Goal: Information Seeking & Learning: Learn about a topic

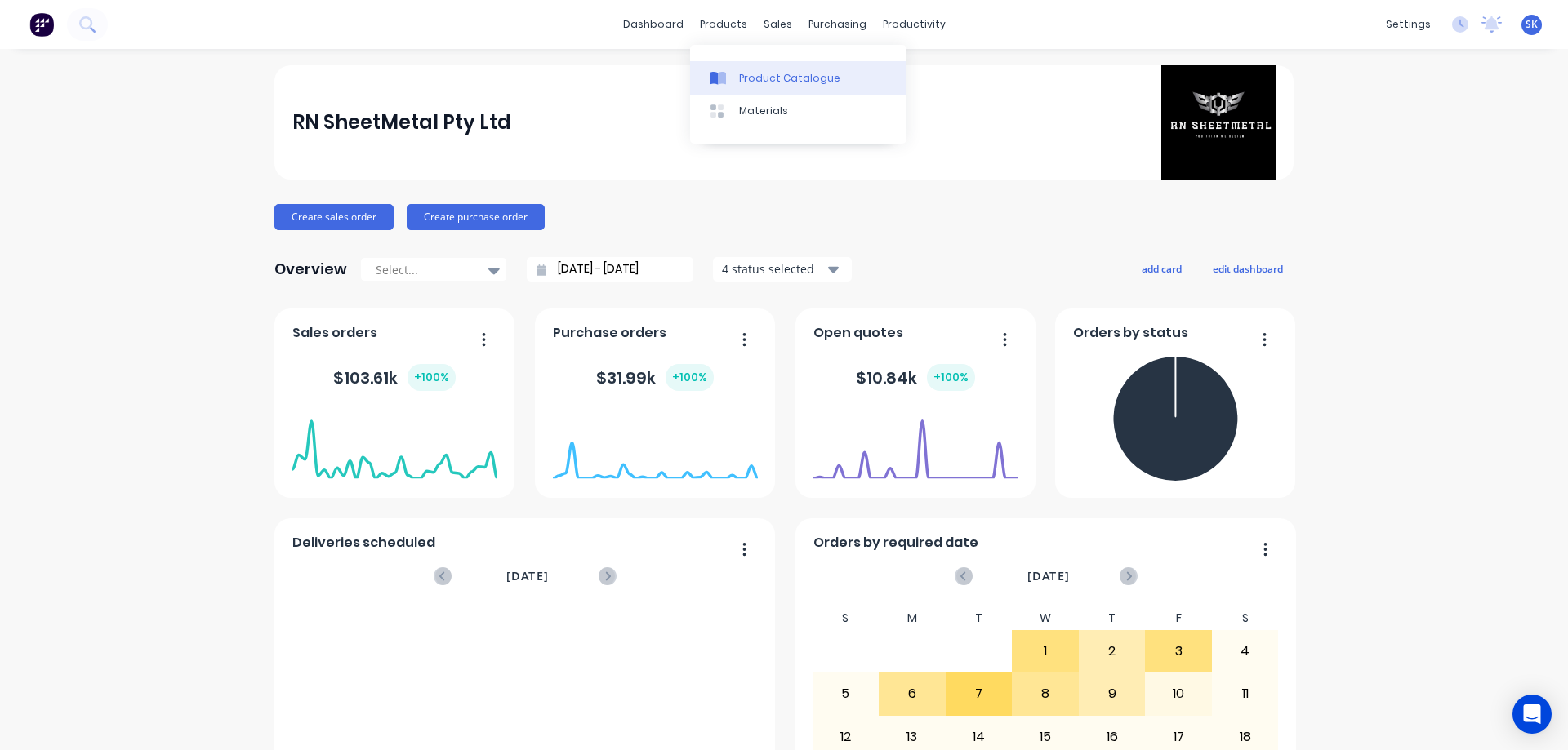
click at [732, 65] on link "Product Catalogue" at bounding box center [798, 77] width 217 height 32
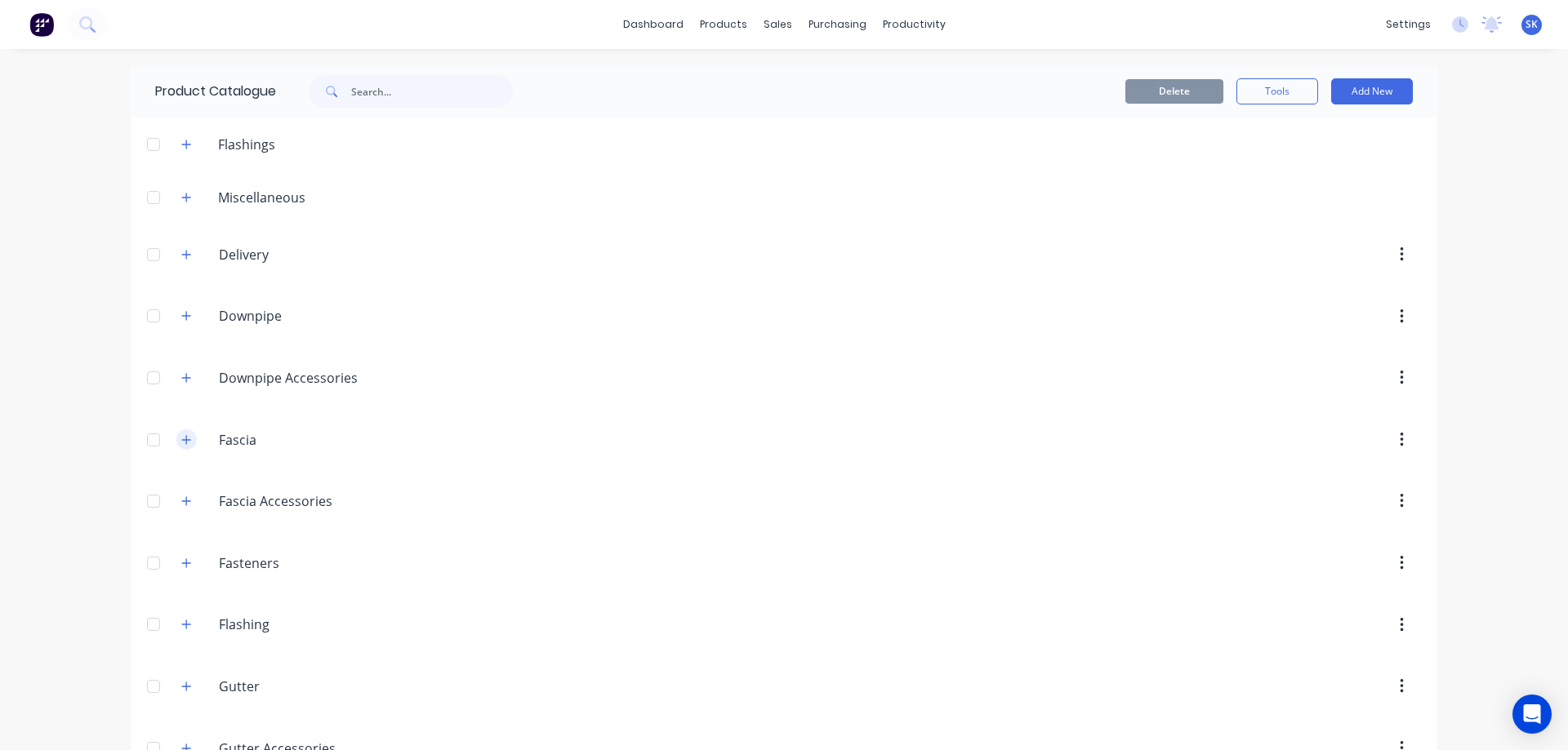
click at [181, 434] on icon "button" at bounding box center [186, 440] width 10 height 12
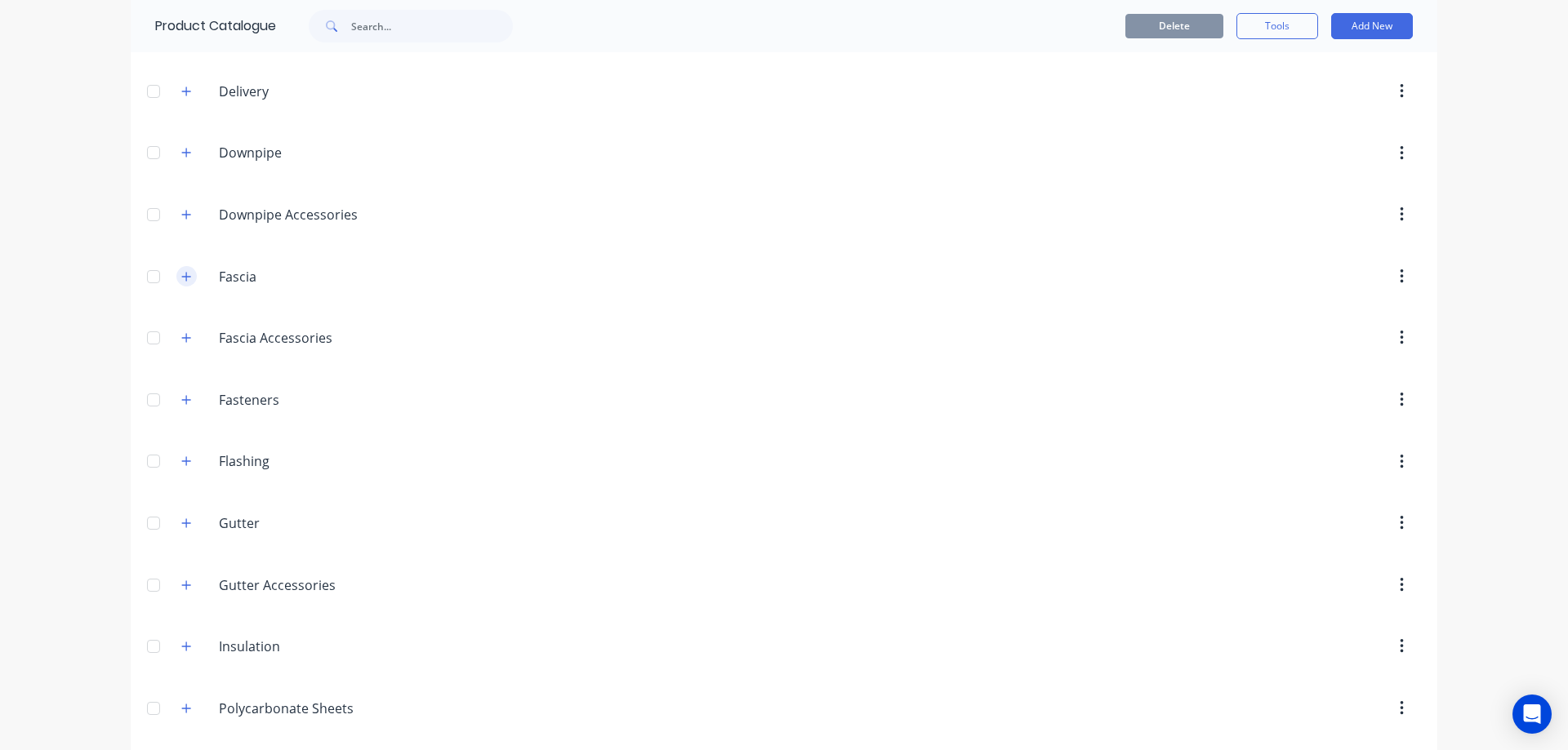
scroll to position [245, 0]
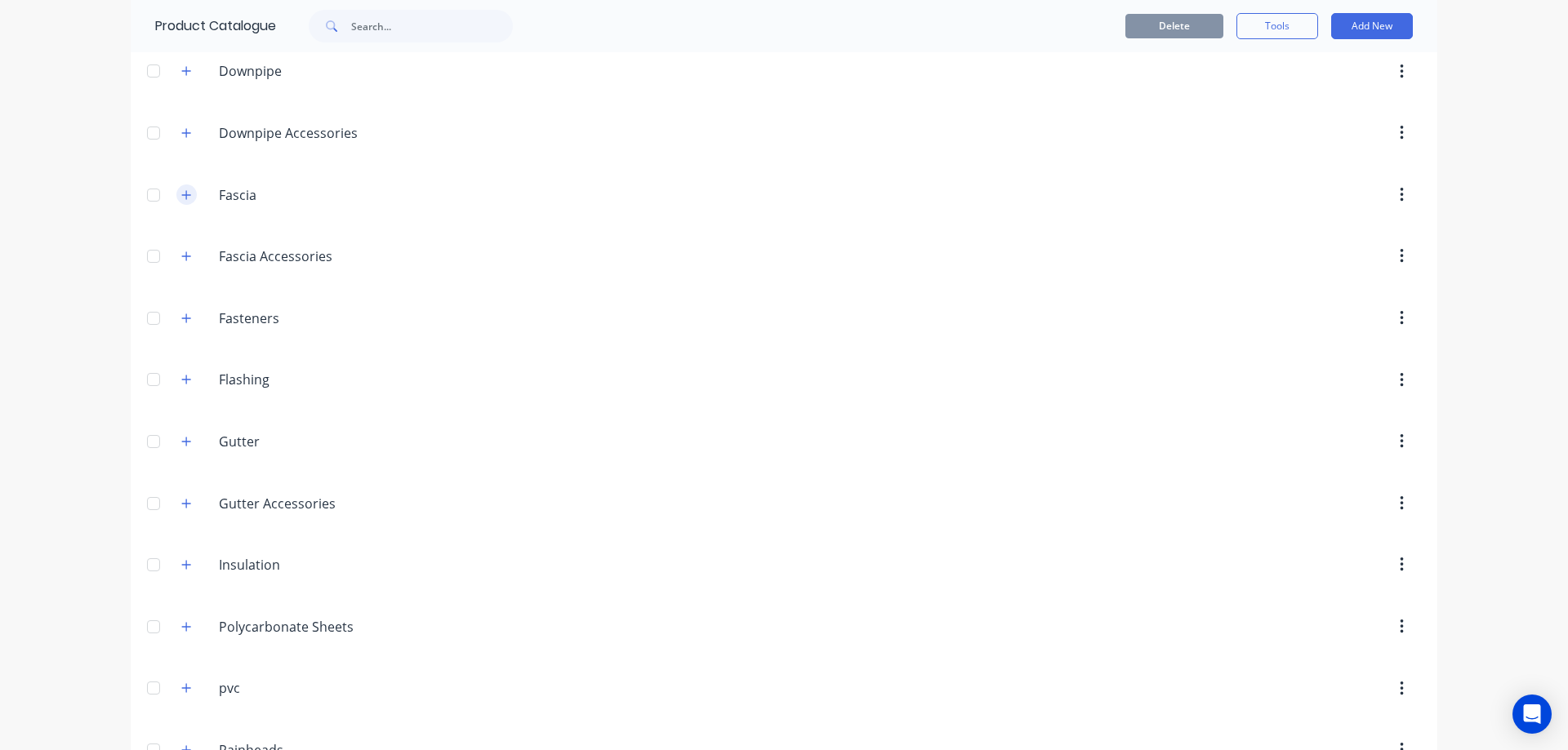
click at [176, 434] on button "button" at bounding box center [186, 441] width 21 height 21
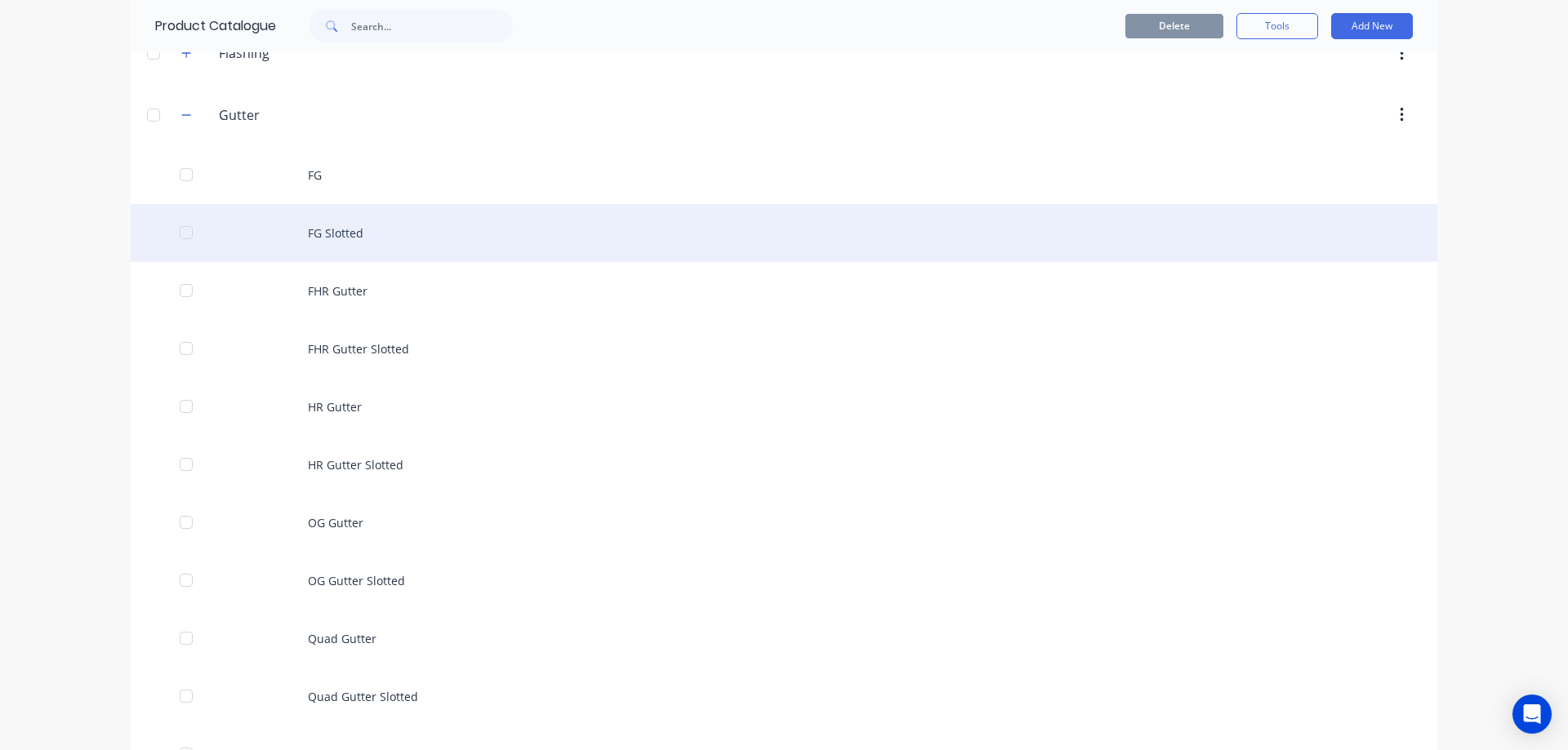
click at [331, 231] on div "FG Slotted" at bounding box center [784, 232] width 1306 height 58
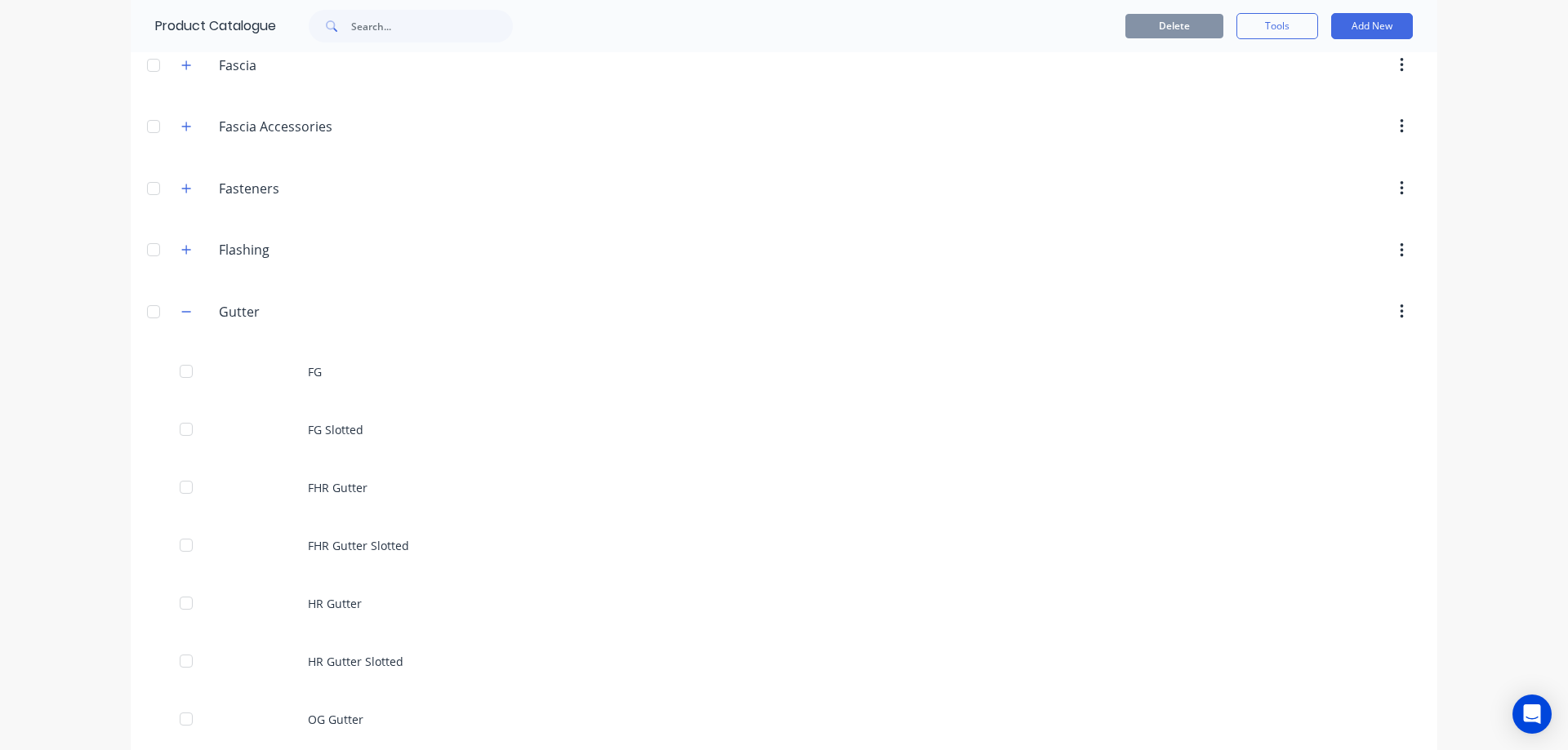
scroll to position [408, 0]
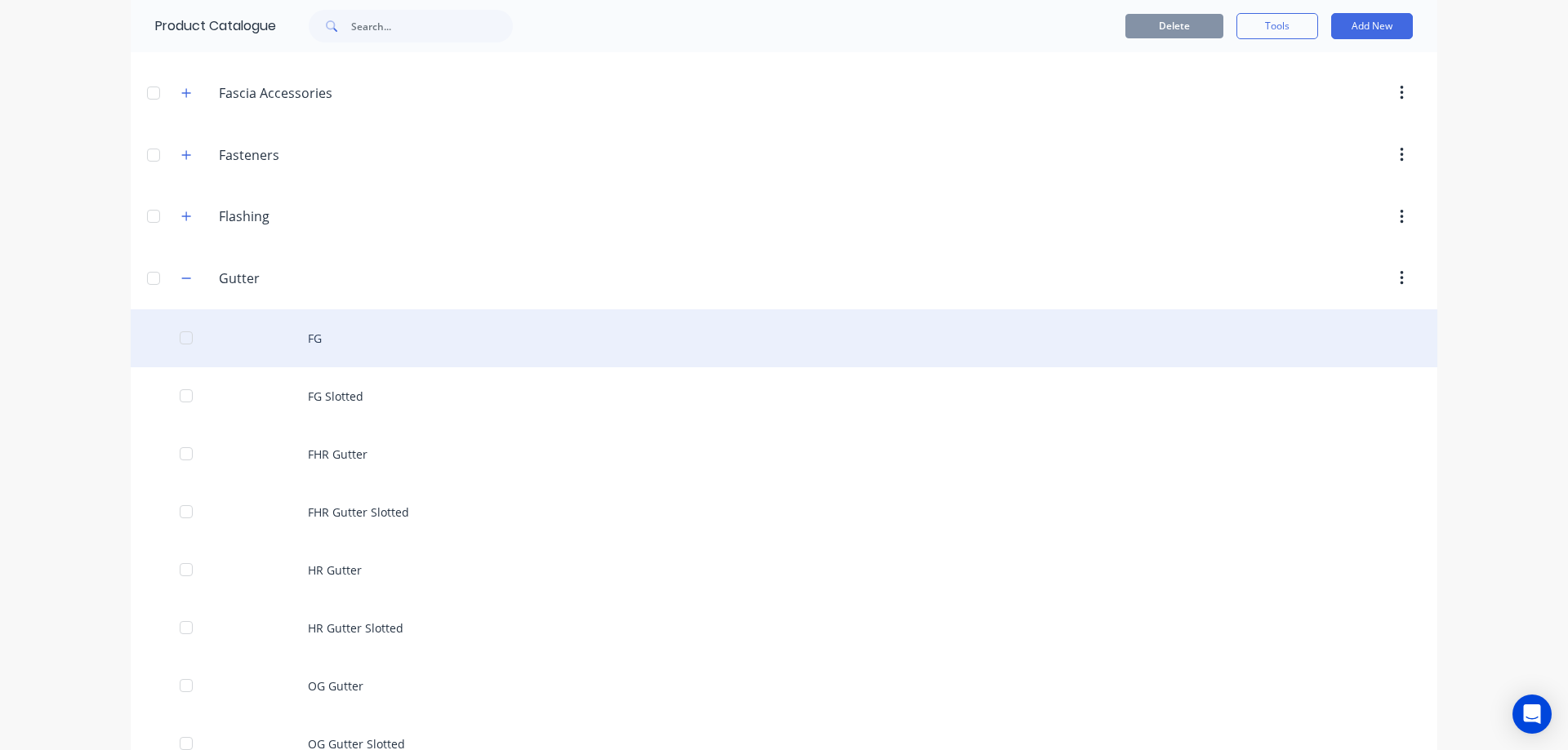
click at [336, 330] on div "FG" at bounding box center [784, 338] width 1306 height 58
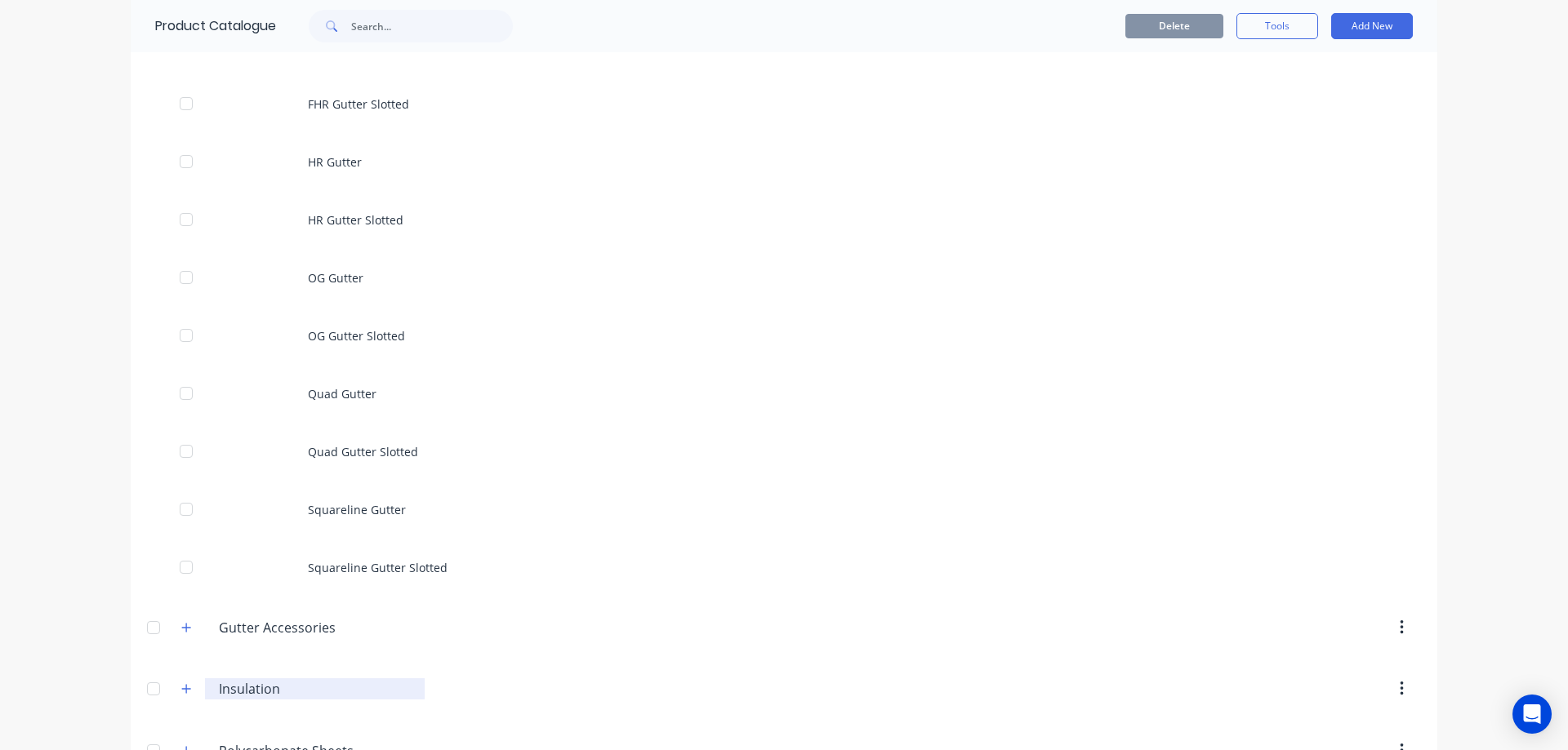
scroll to position [327, 0]
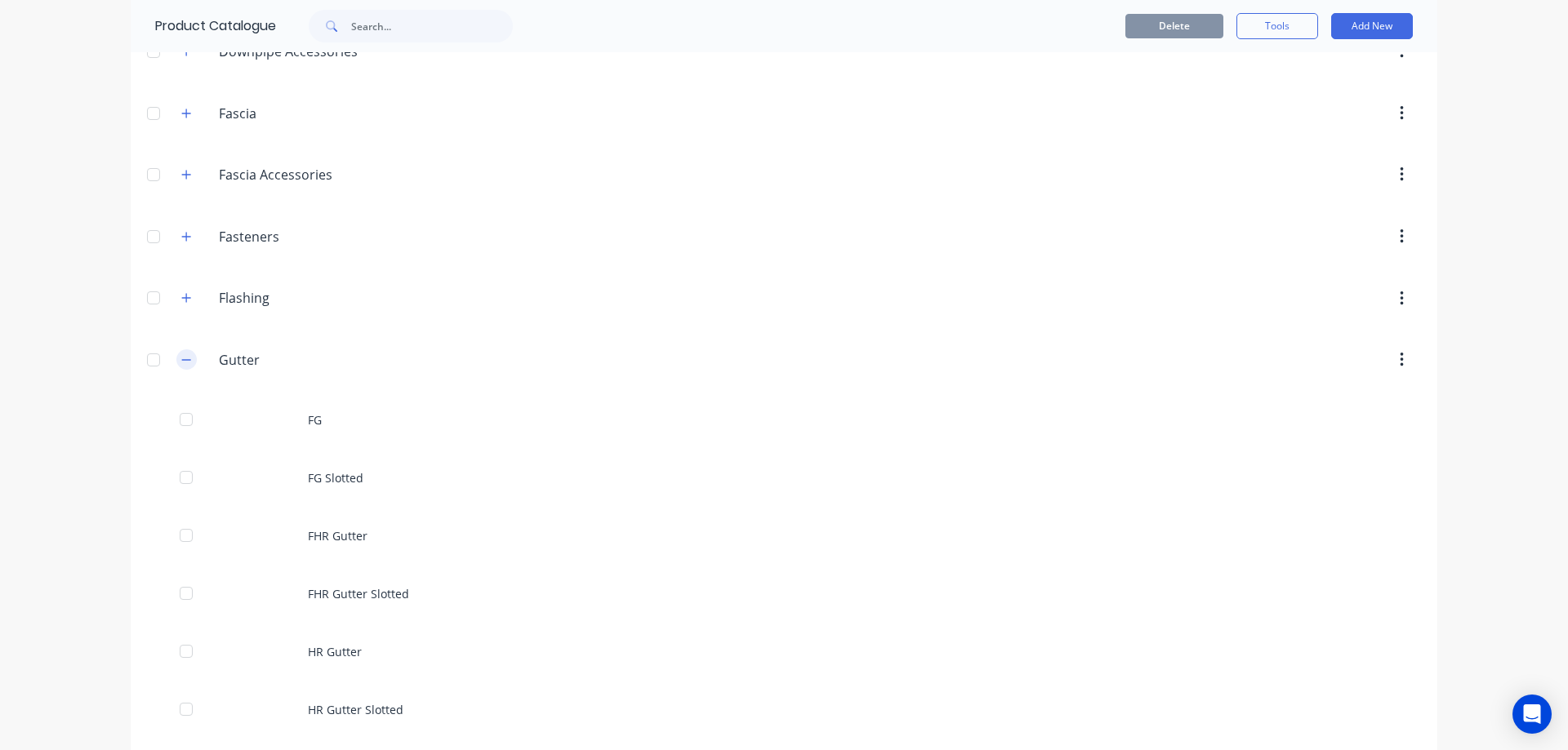
click at [181, 352] on button "button" at bounding box center [186, 359] width 21 height 21
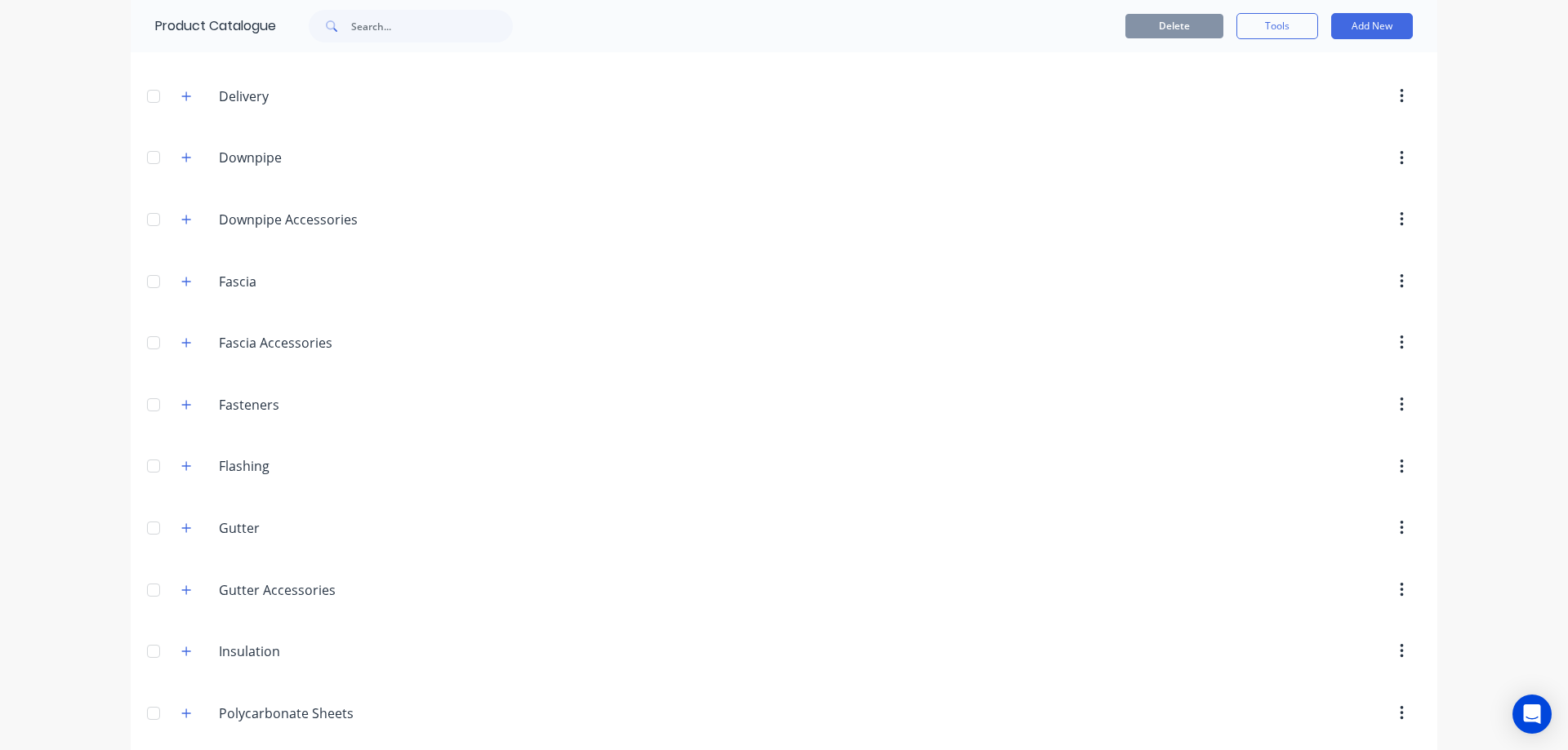
scroll to position [245, 0]
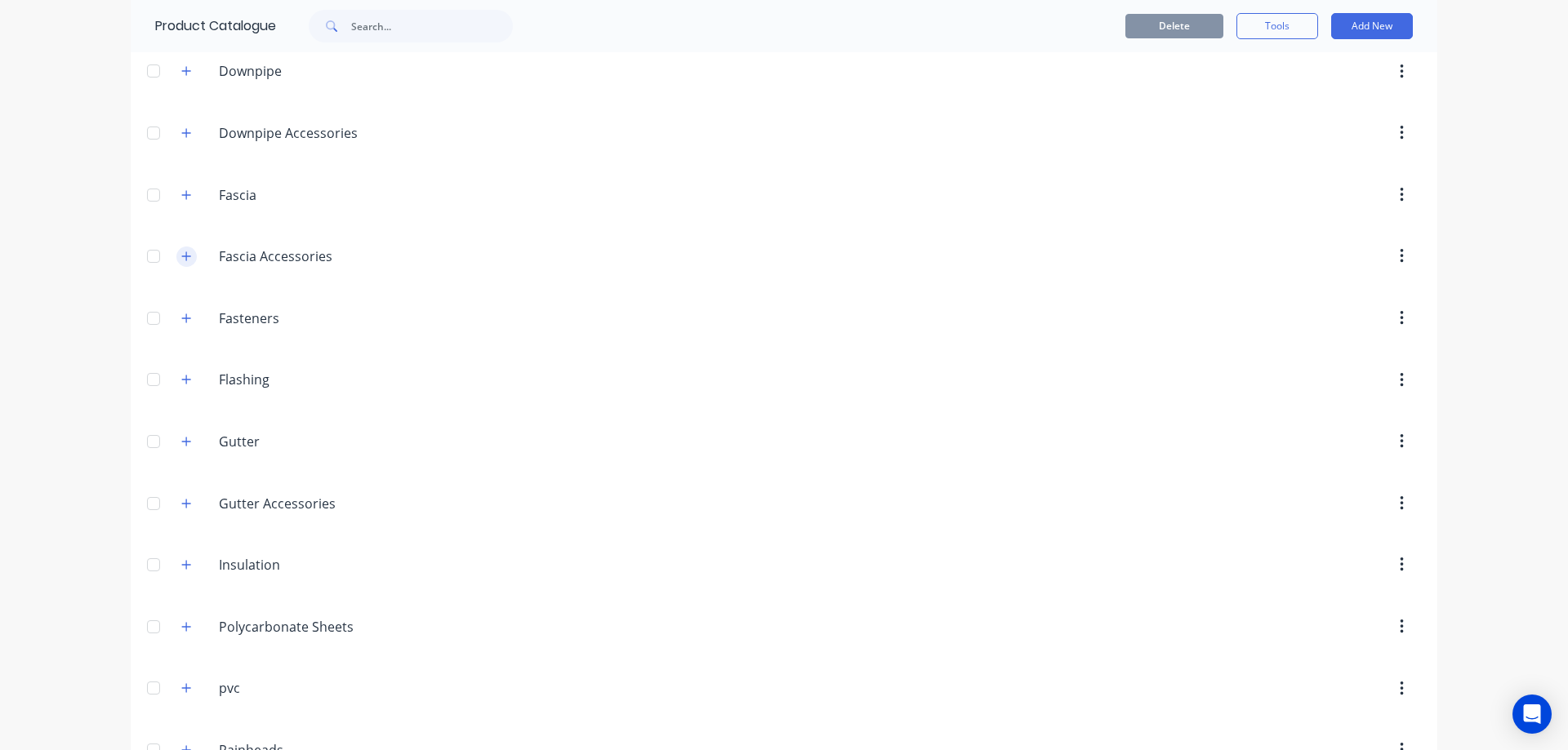
click at [184, 262] on icon "button" at bounding box center [186, 257] width 10 height 12
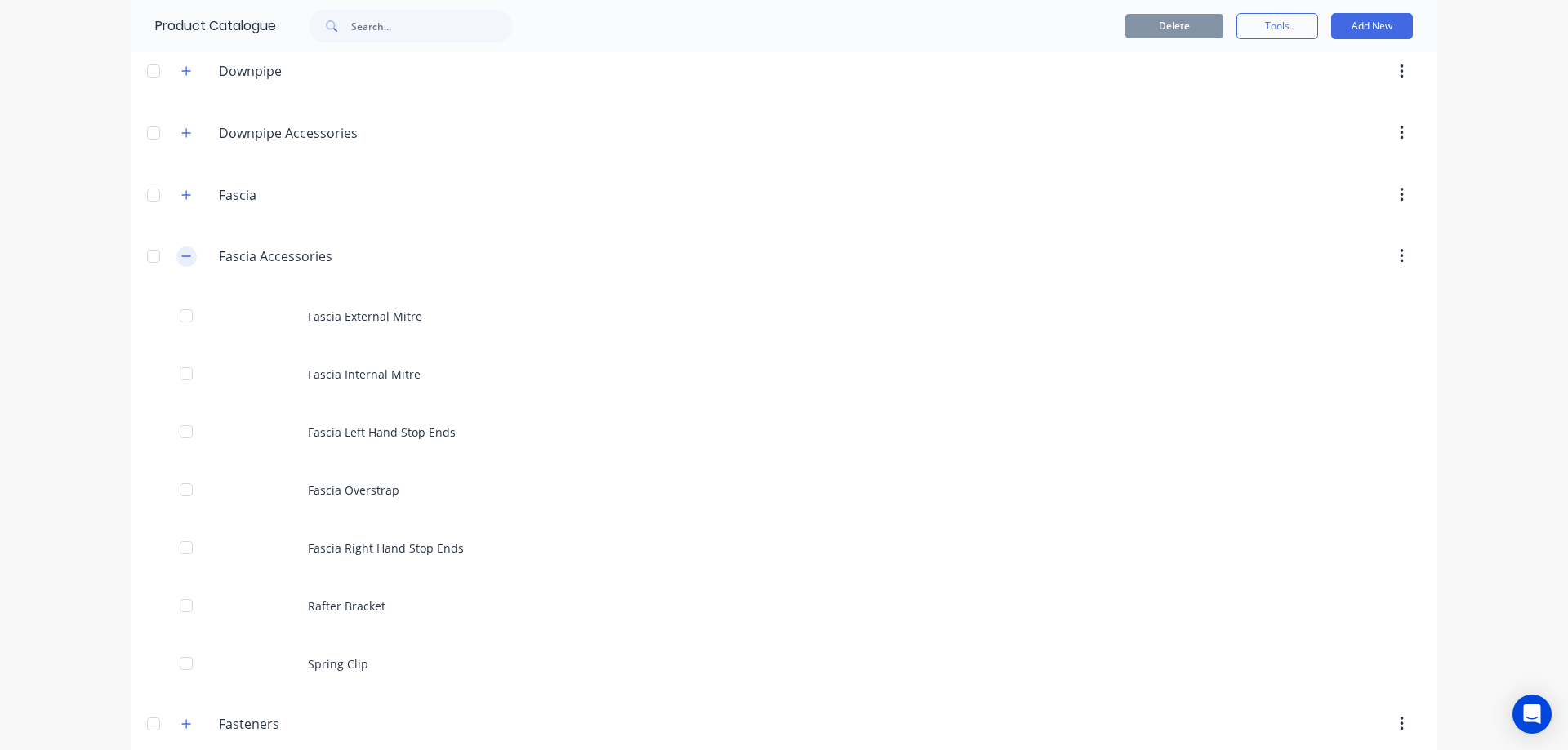
click at [184, 262] on icon "button" at bounding box center [186, 257] width 10 height 12
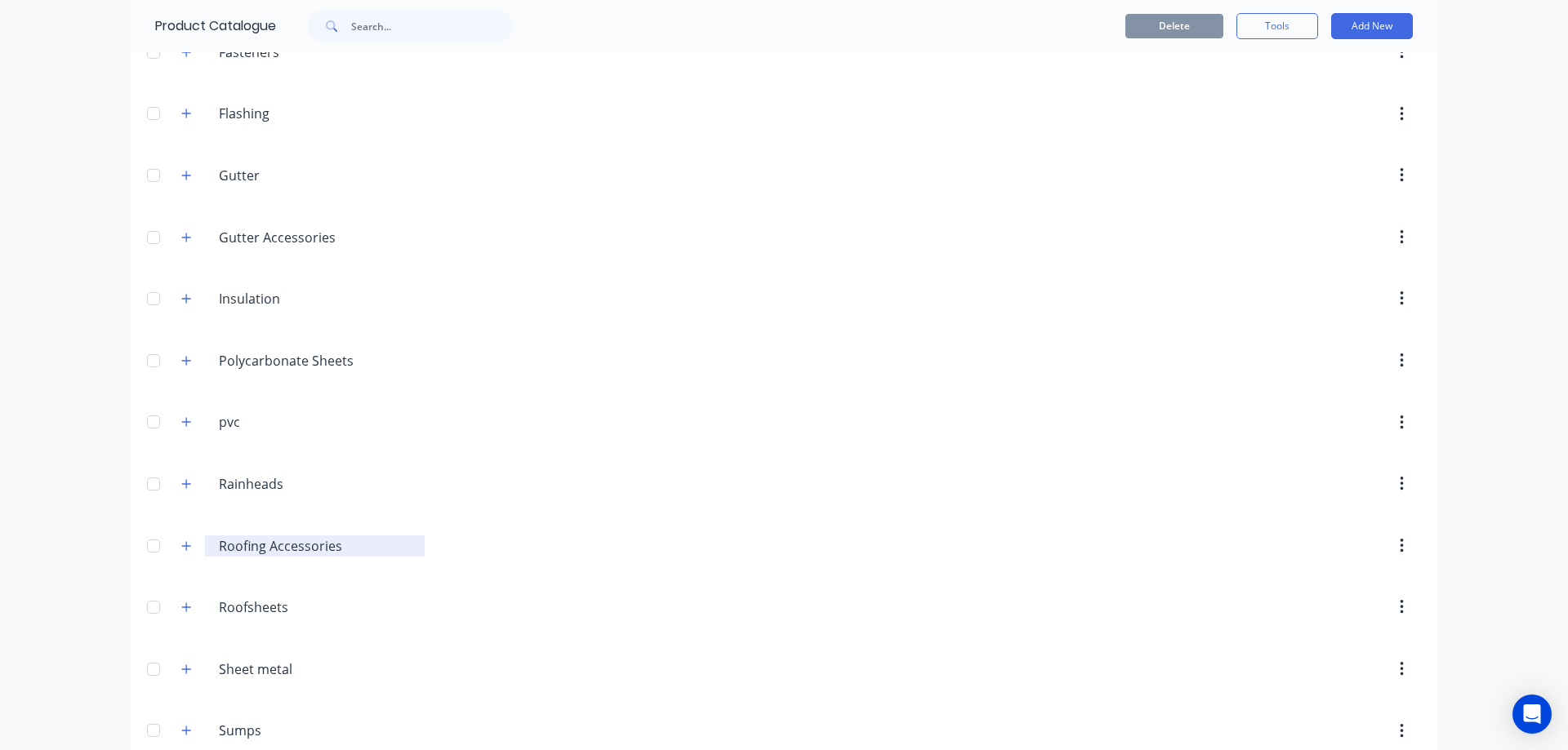
scroll to position [538, 0]
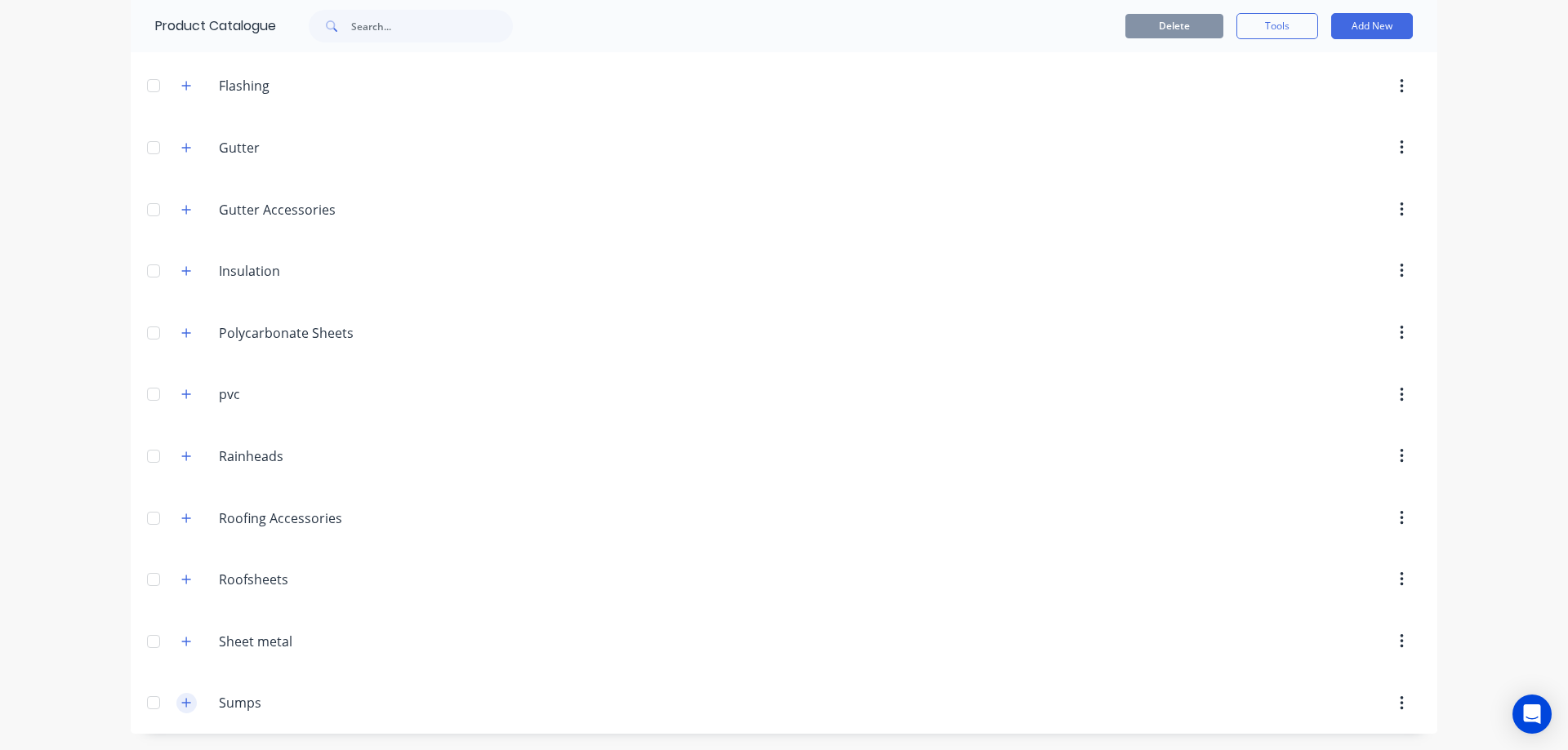
click at [180, 710] on button "button" at bounding box center [186, 703] width 21 height 21
click at [187, 706] on button "button" at bounding box center [186, 703] width 21 height 21
click at [1400, 712] on icon "button" at bounding box center [1402, 704] width 4 height 18
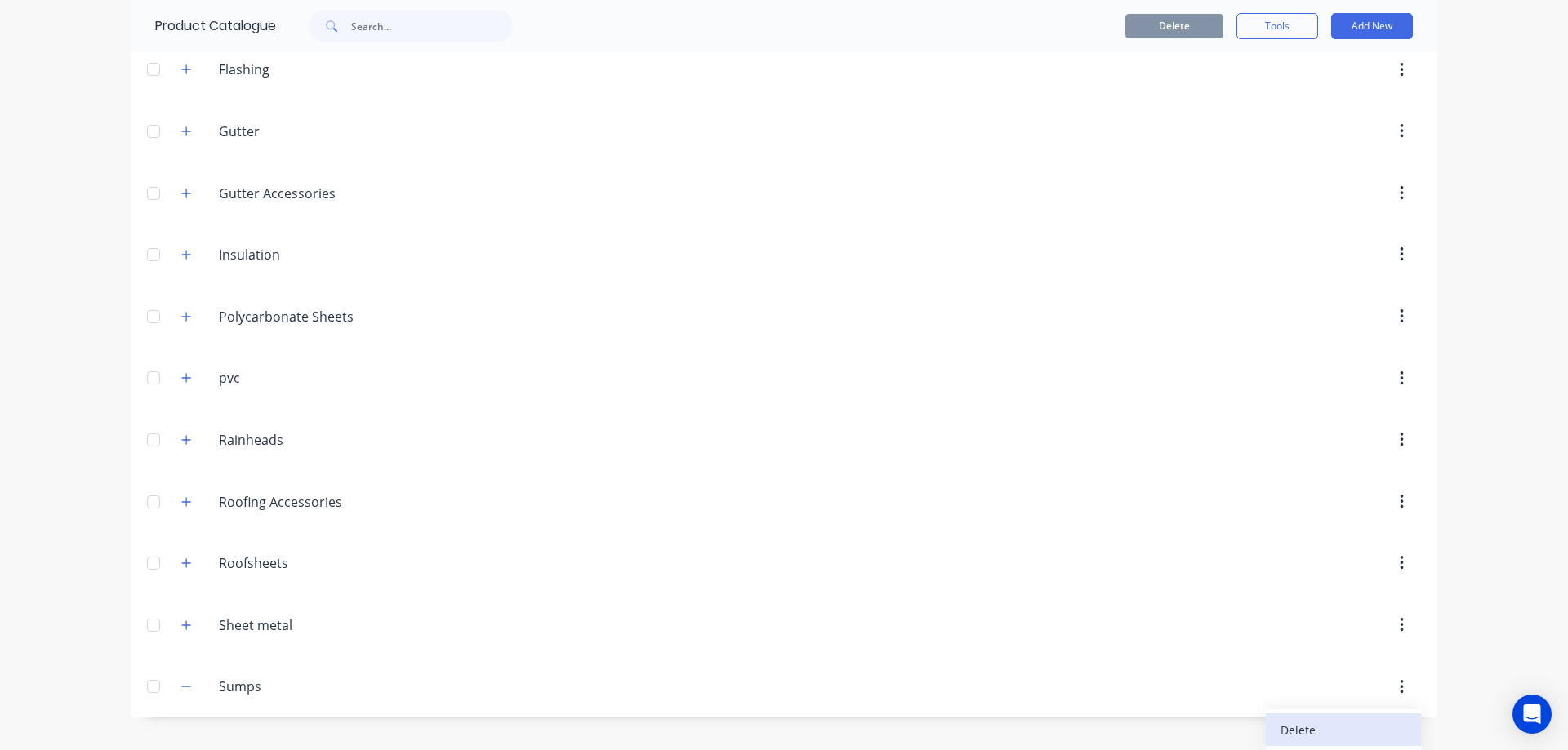
click at [1330, 728] on div "Delete" at bounding box center [1344, 730] width 126 height 24
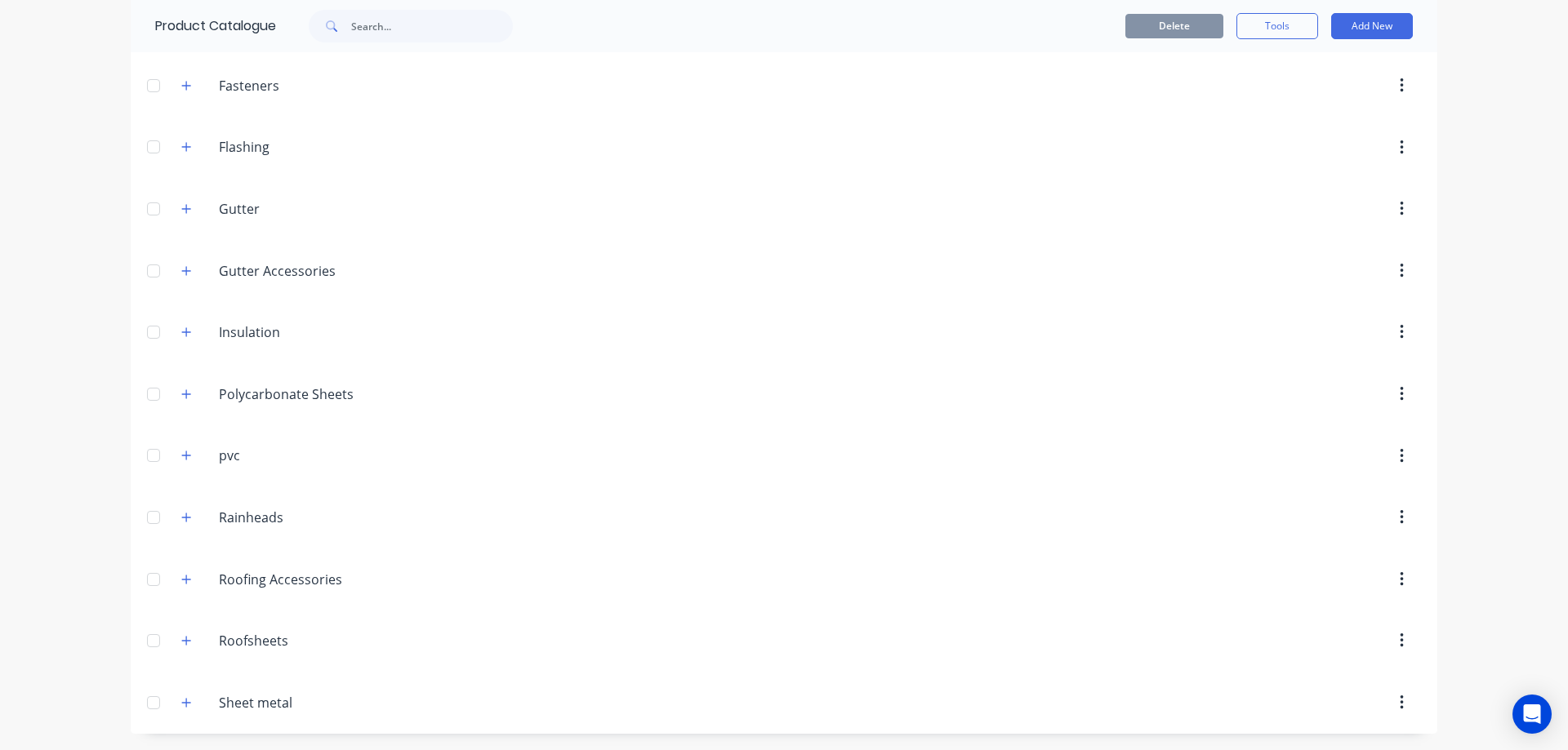
scroll to position [477, 0]
click at [186, 519] on button "button" at bounding box center [186, 517] width 21 height 21
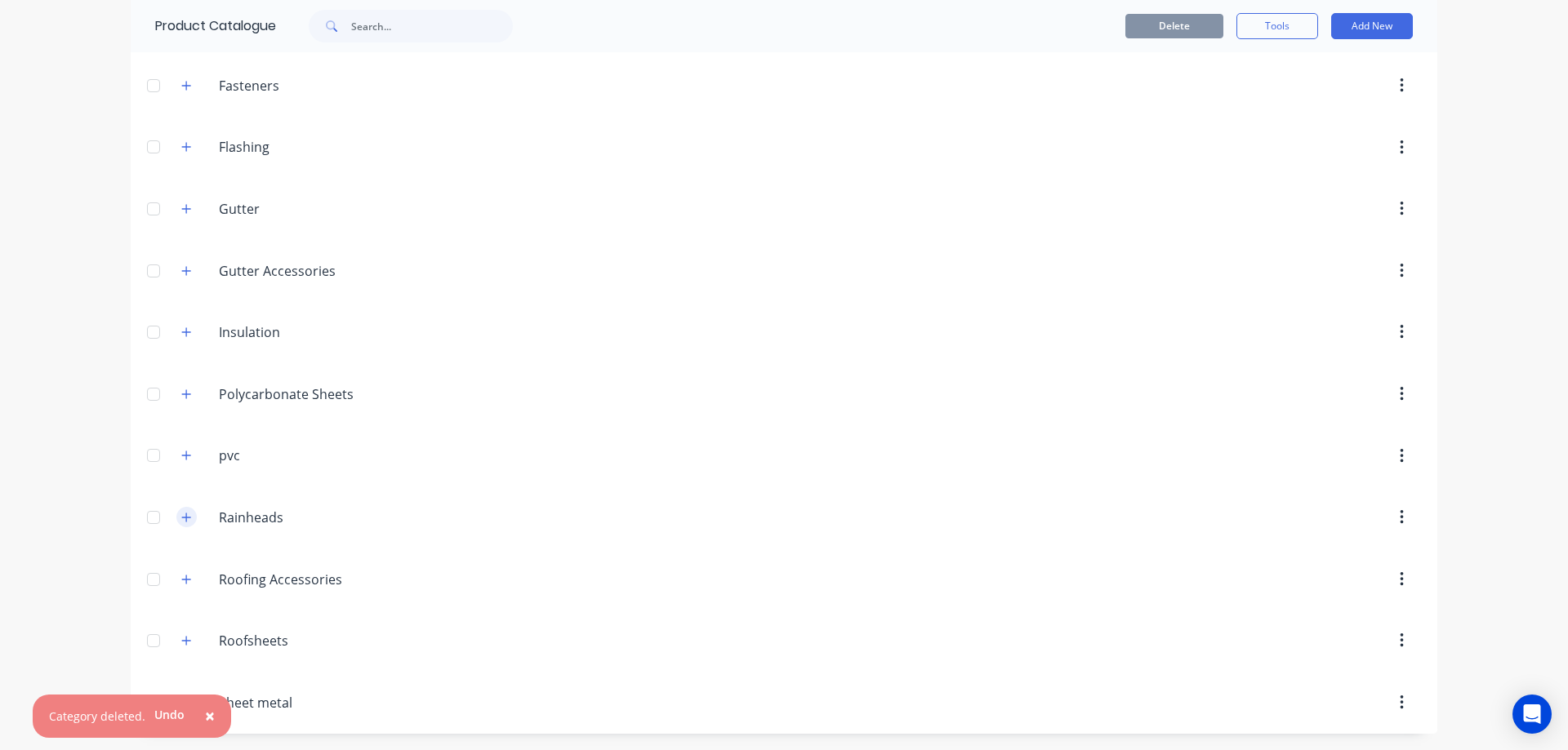
click at [186, 519] on button "button" at bounding box center [186, 517] width 21 height 21
click at [187, 707] on button "button" at bounding box center [186, 702] width 21 height 21
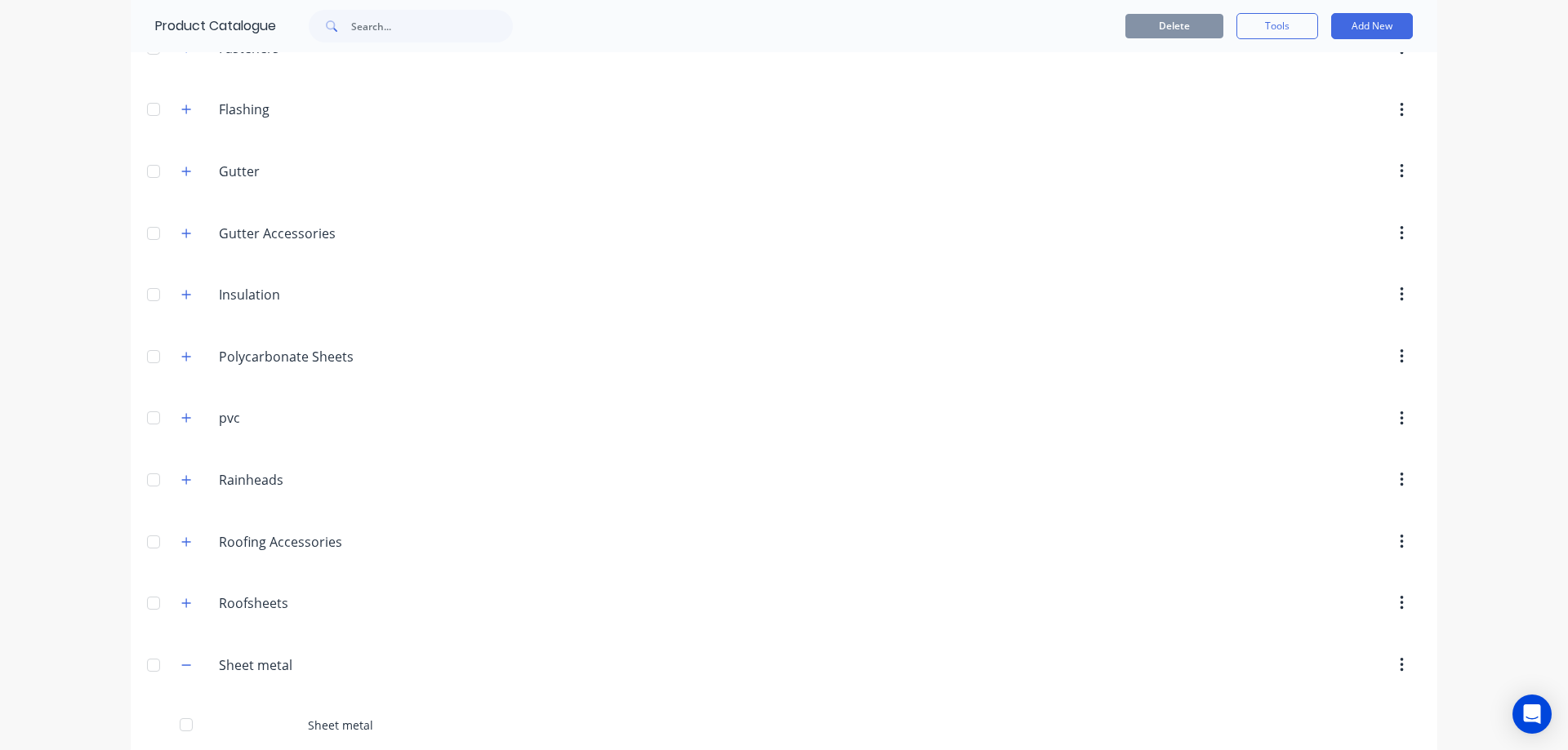
scroll to position [535, 0]
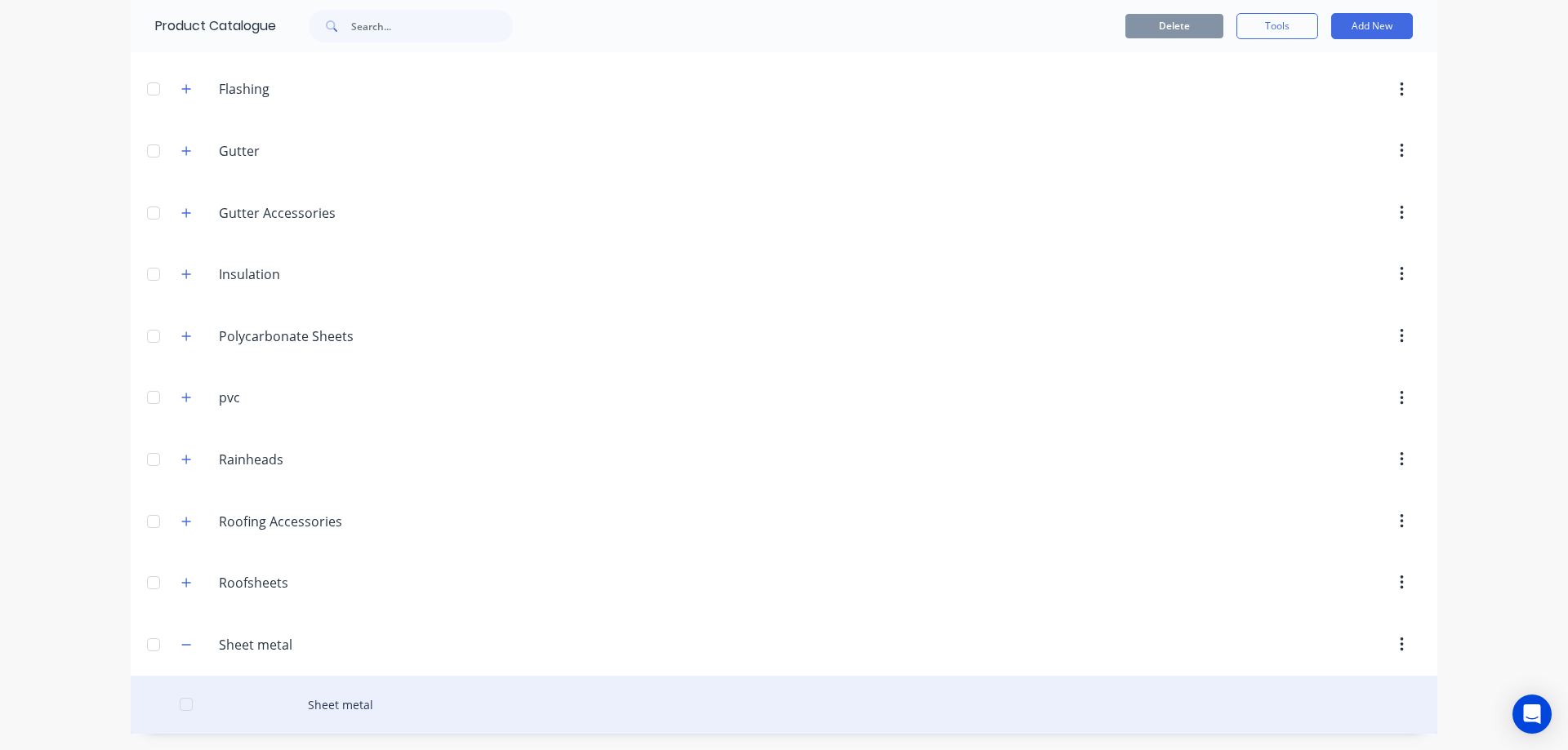
click at [325, 707] on div "Sheet metal" at bounding box center [784, 705] width 1306 height 58
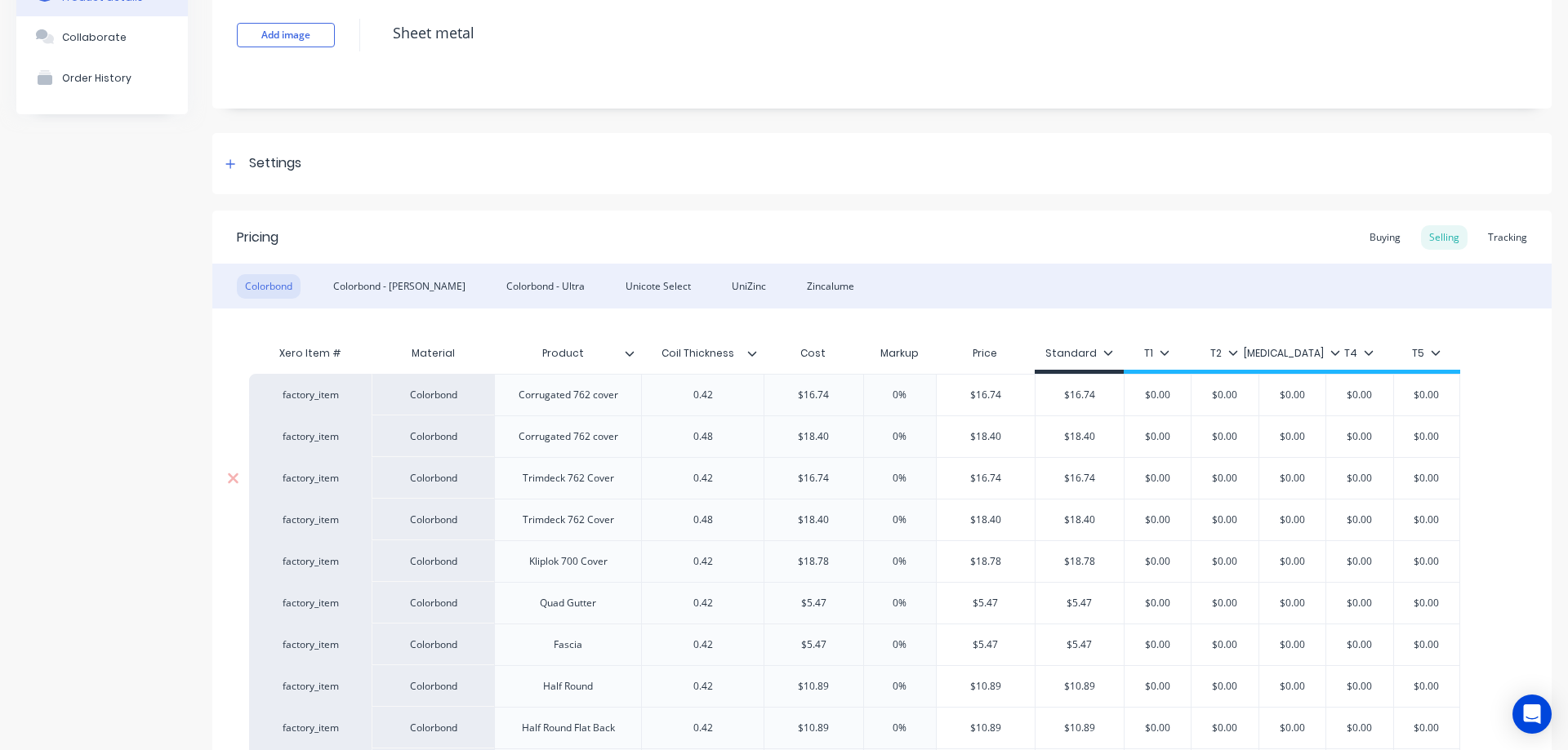
scroll to position [107, 0]
type textarea "x"
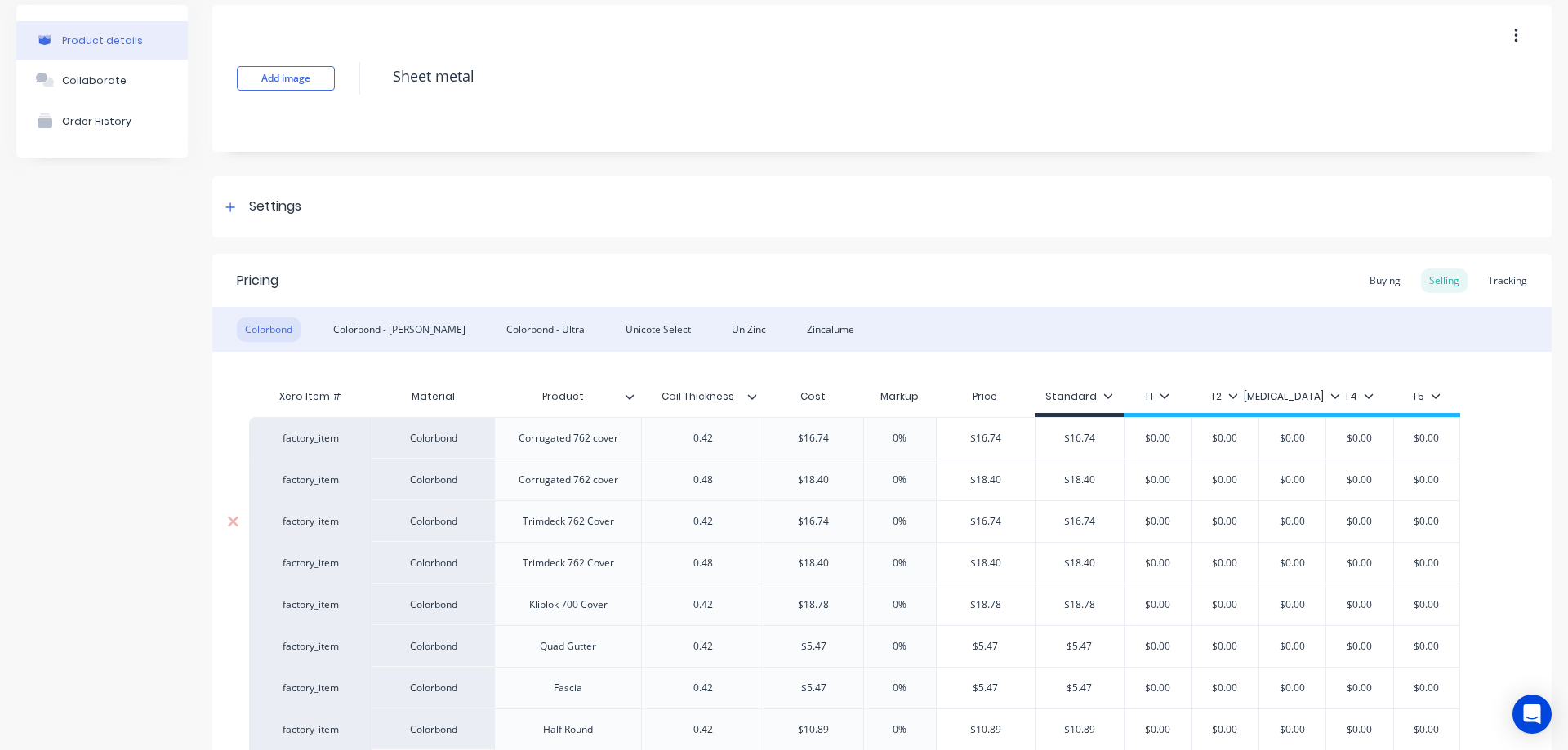
scroll to position [0, 0]
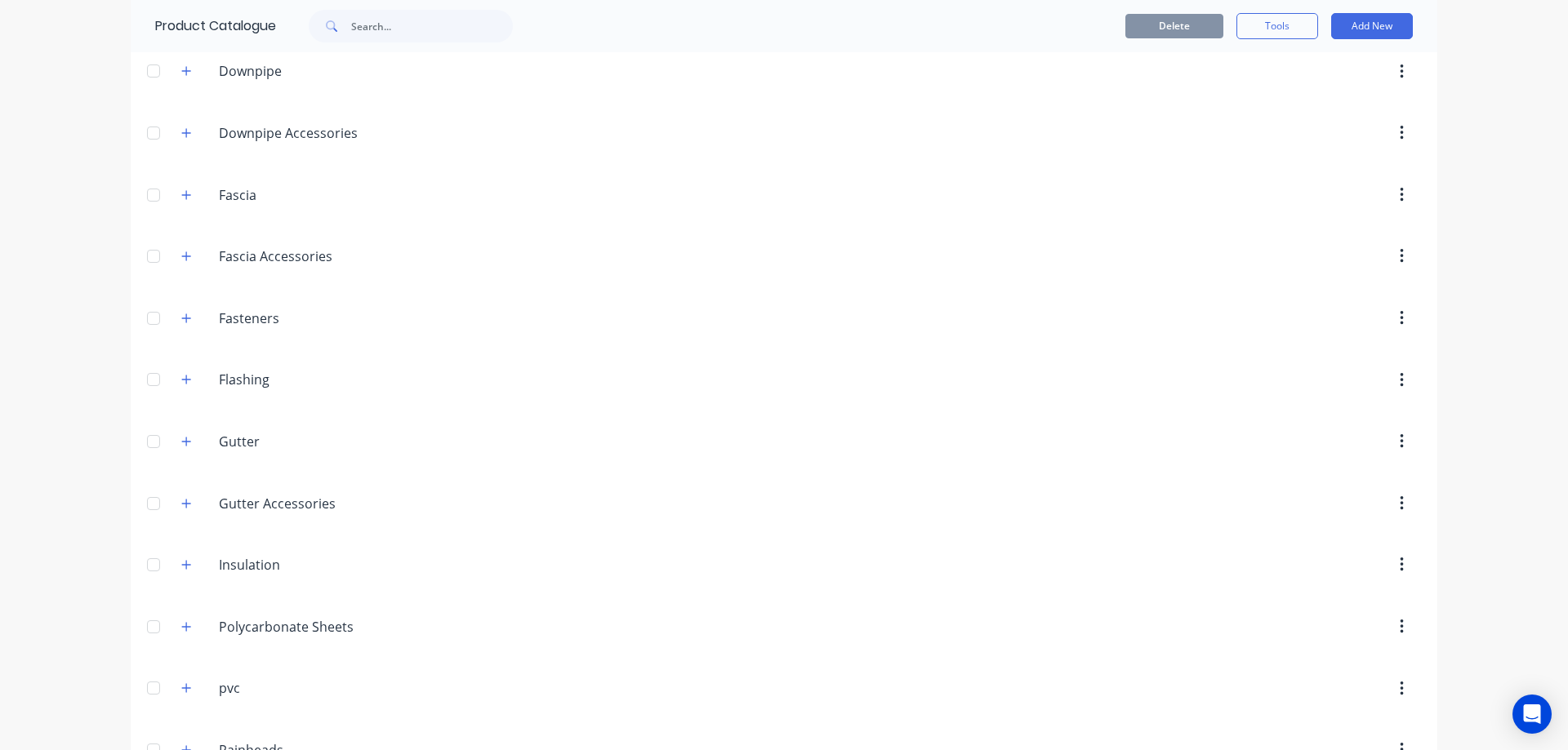
scroll to position [535, 0]
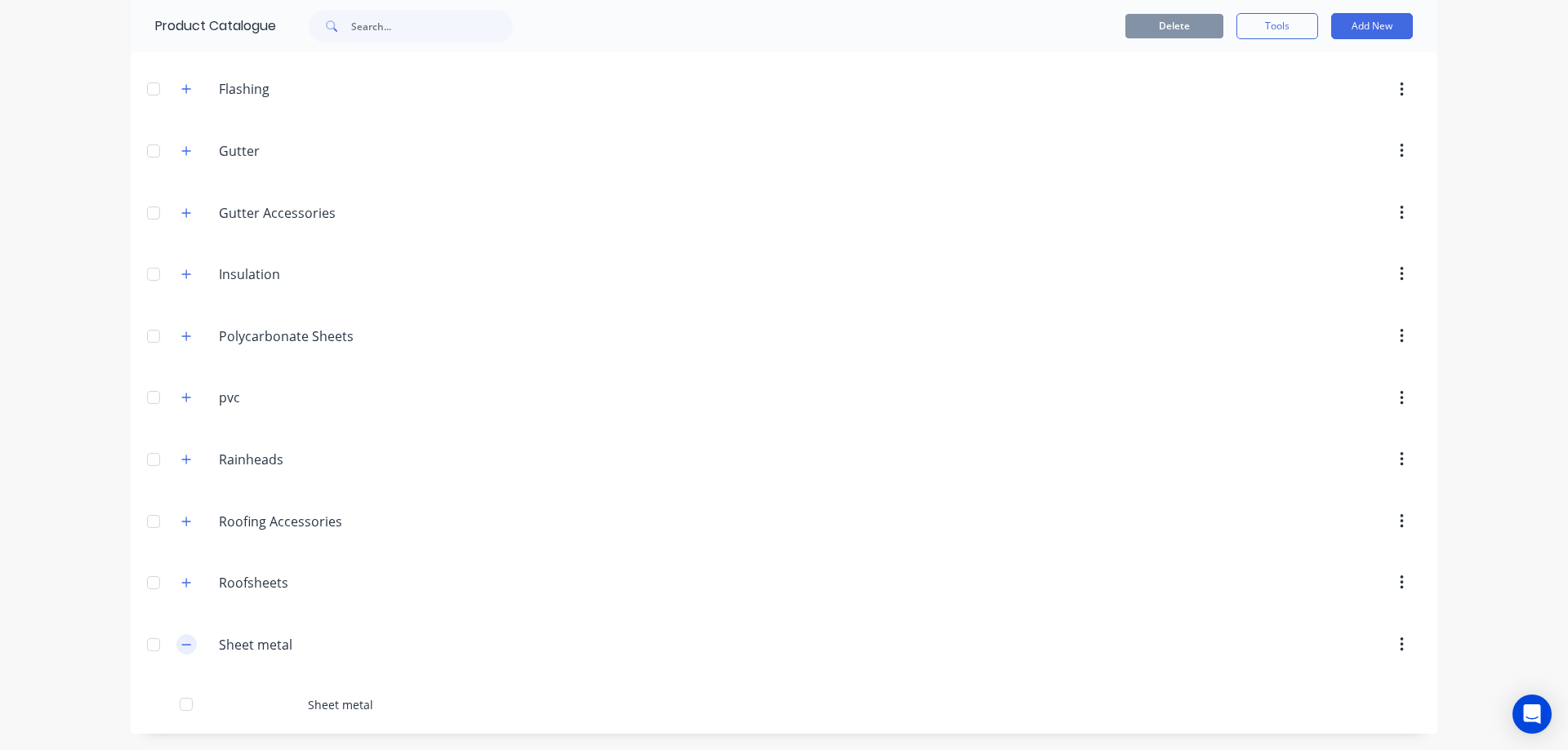
click at [181, 641] on icon "button" at bounding box center [186, 646] width 10 height 12
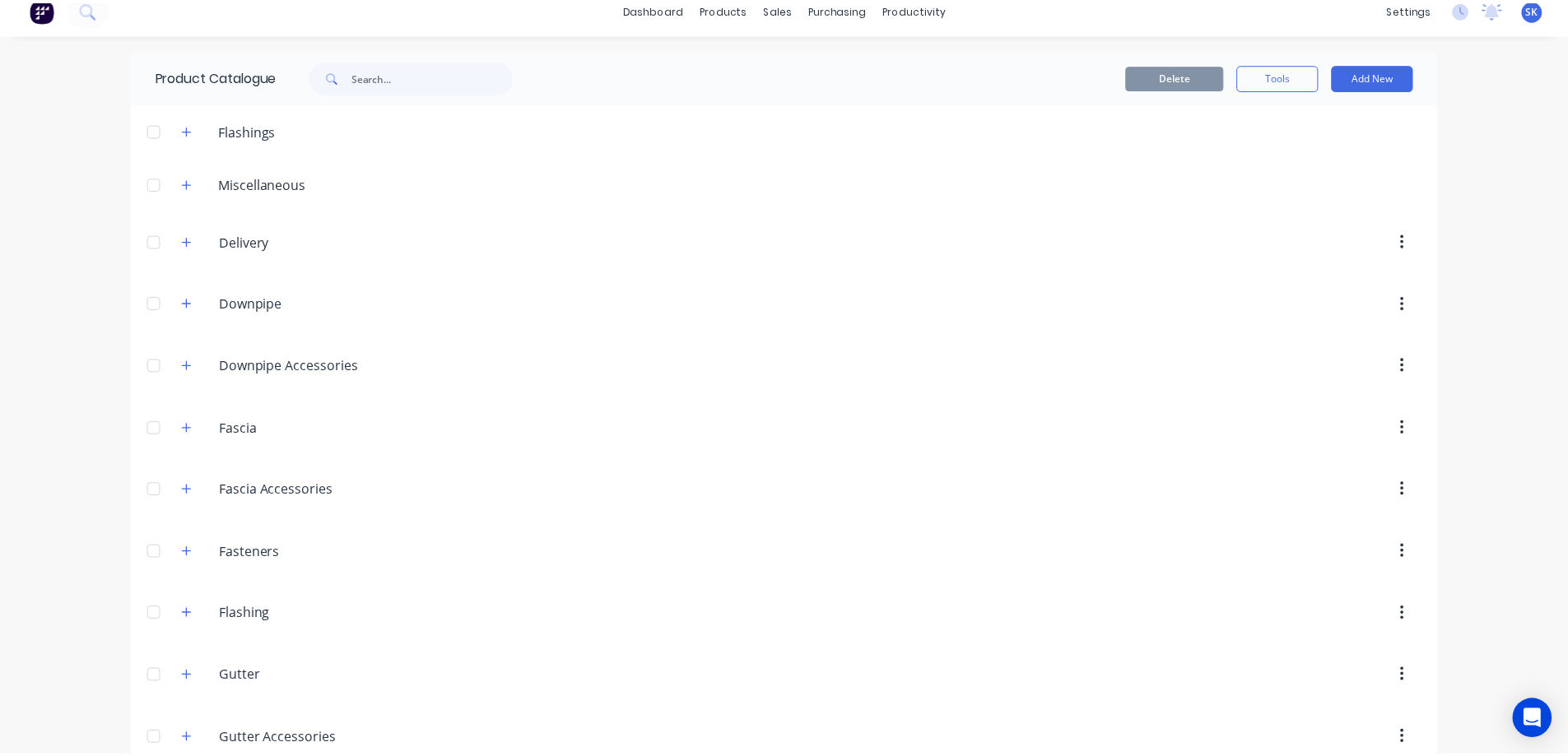
scroll to position [0, 0]
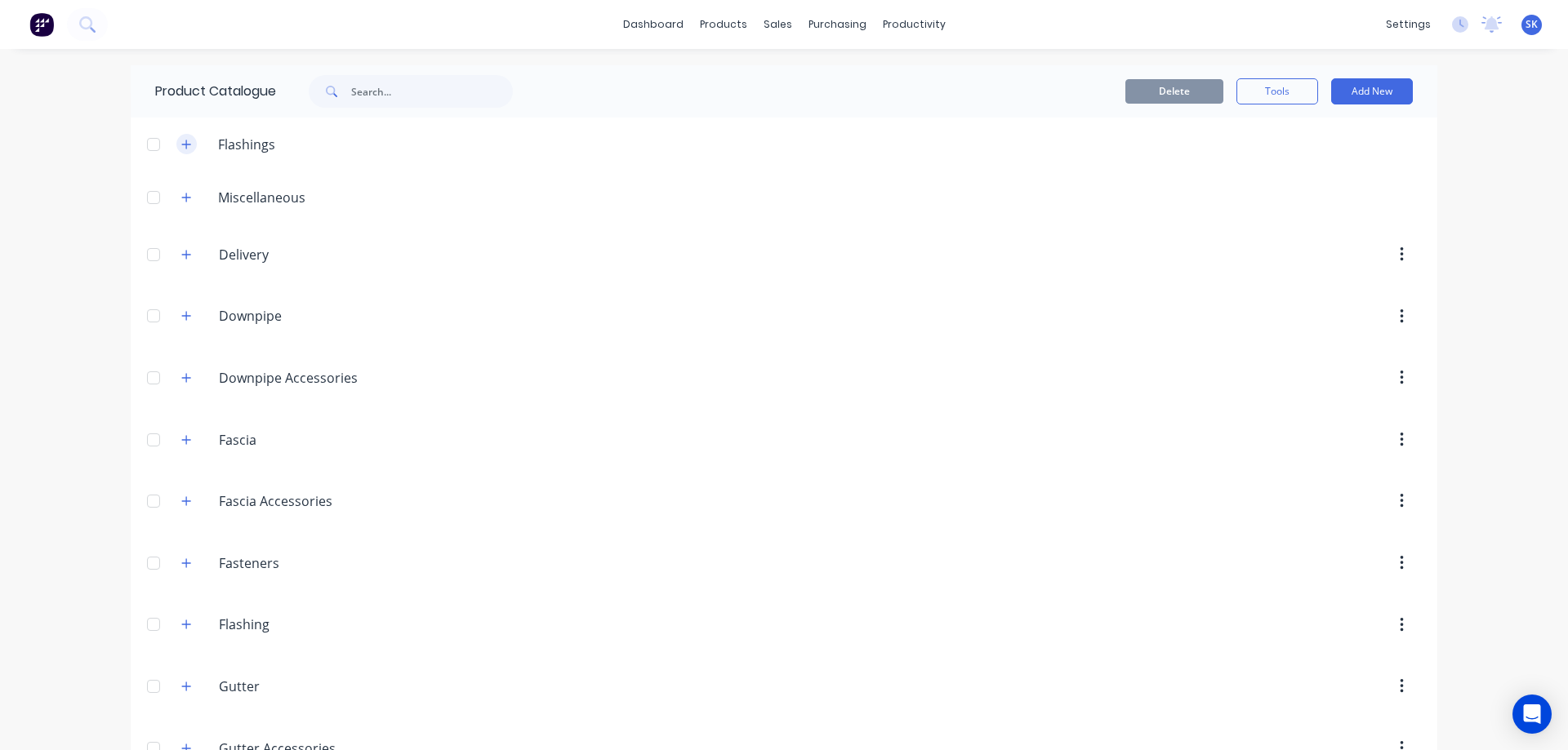
click at [184, 148] on icon "button" at bounding box center [186, 145] width 10 height 12
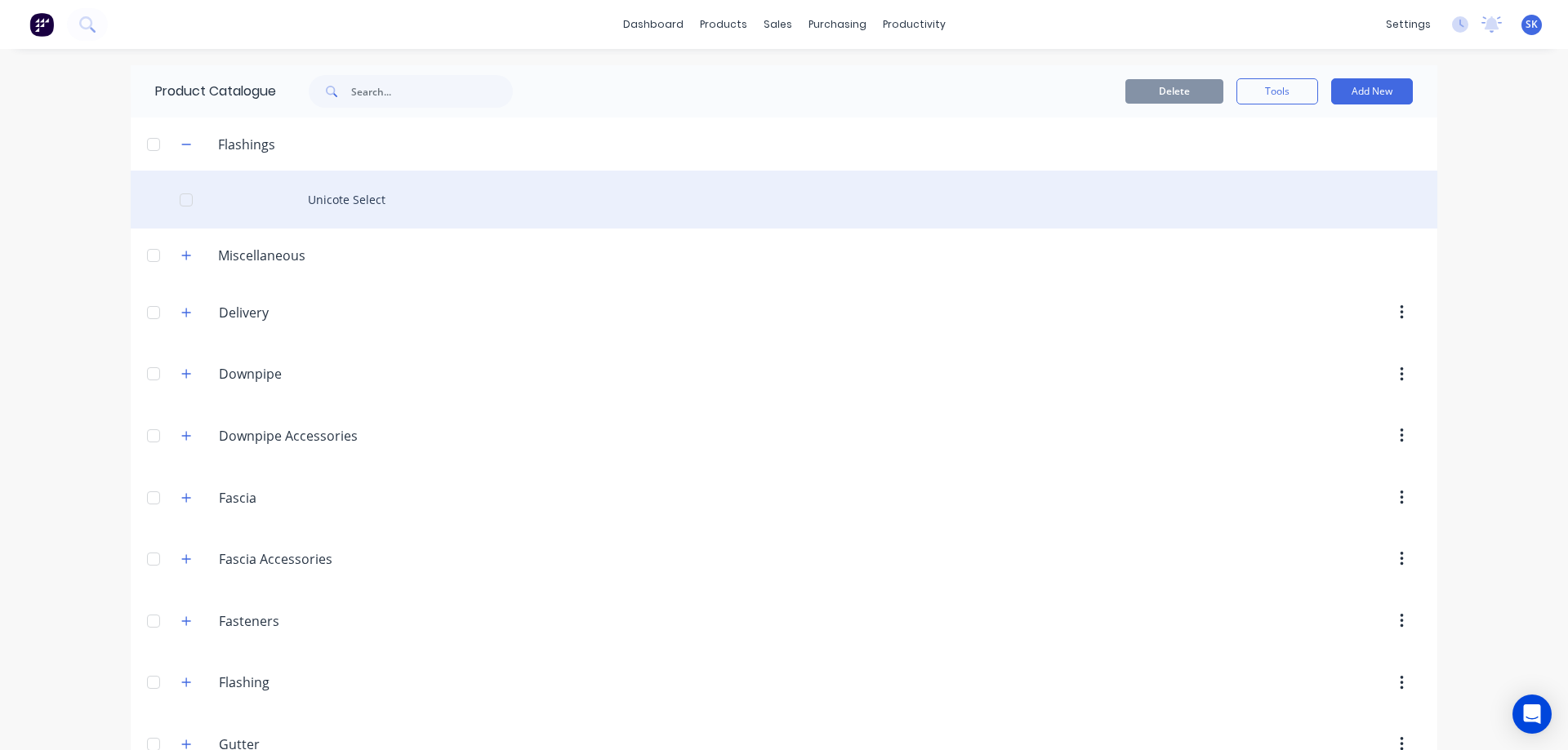
click at [350, 192] on div "Unicote Select" at bounding box center [784, 199] width 1306 height 58
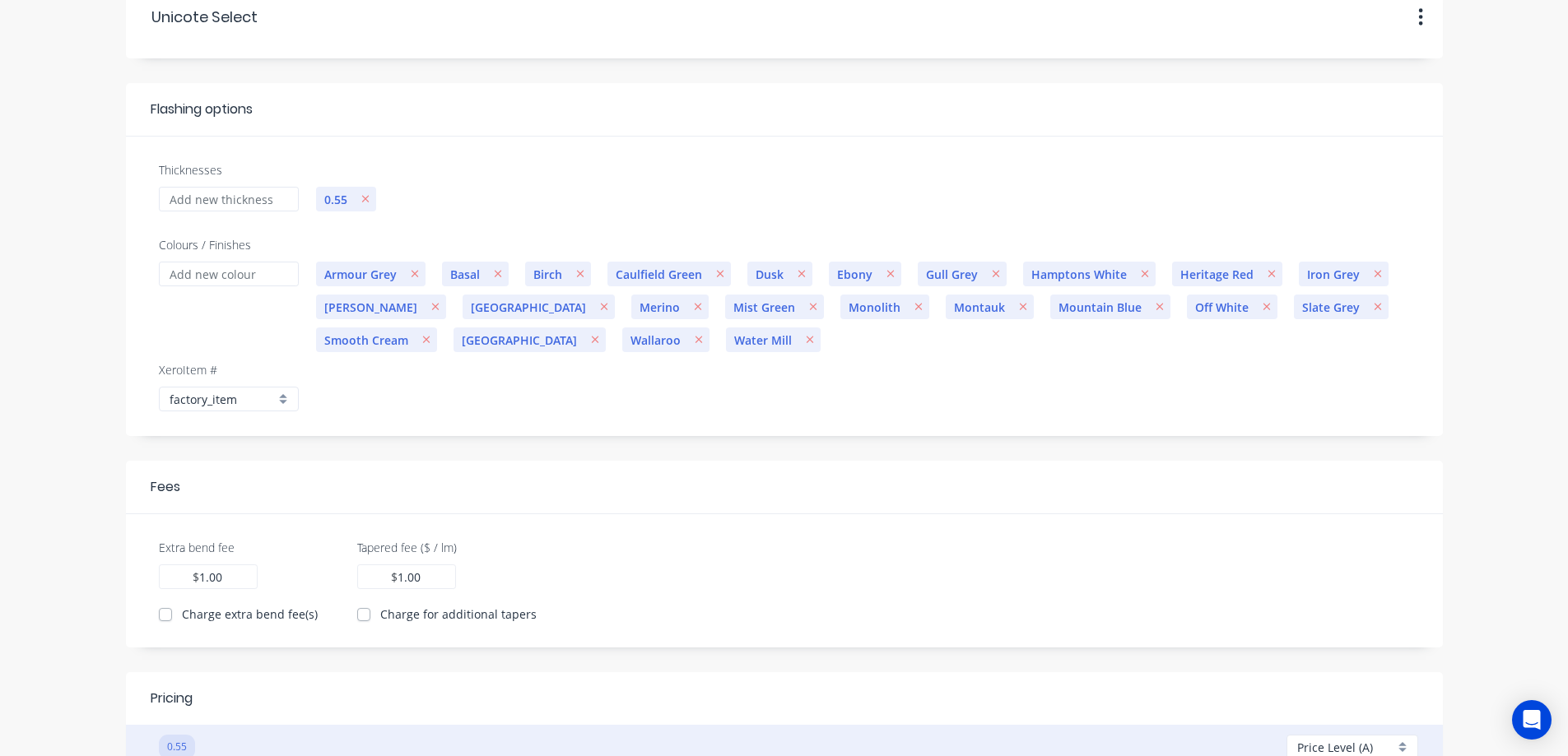
scroll to position [247, 0]
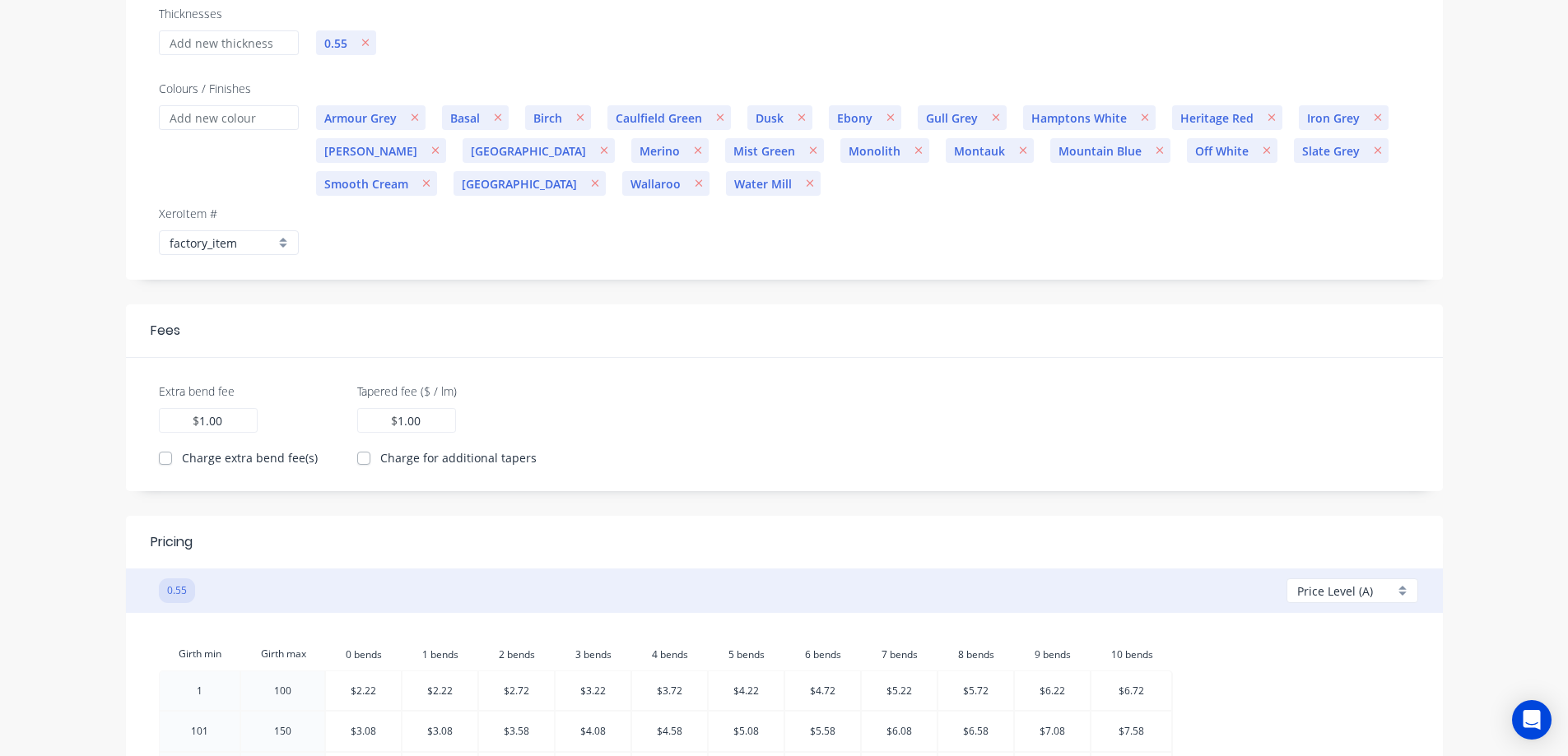
click at [1371, 588] on span "Price Level (A)" at bounding box center [1335, 590] width 75 height 17
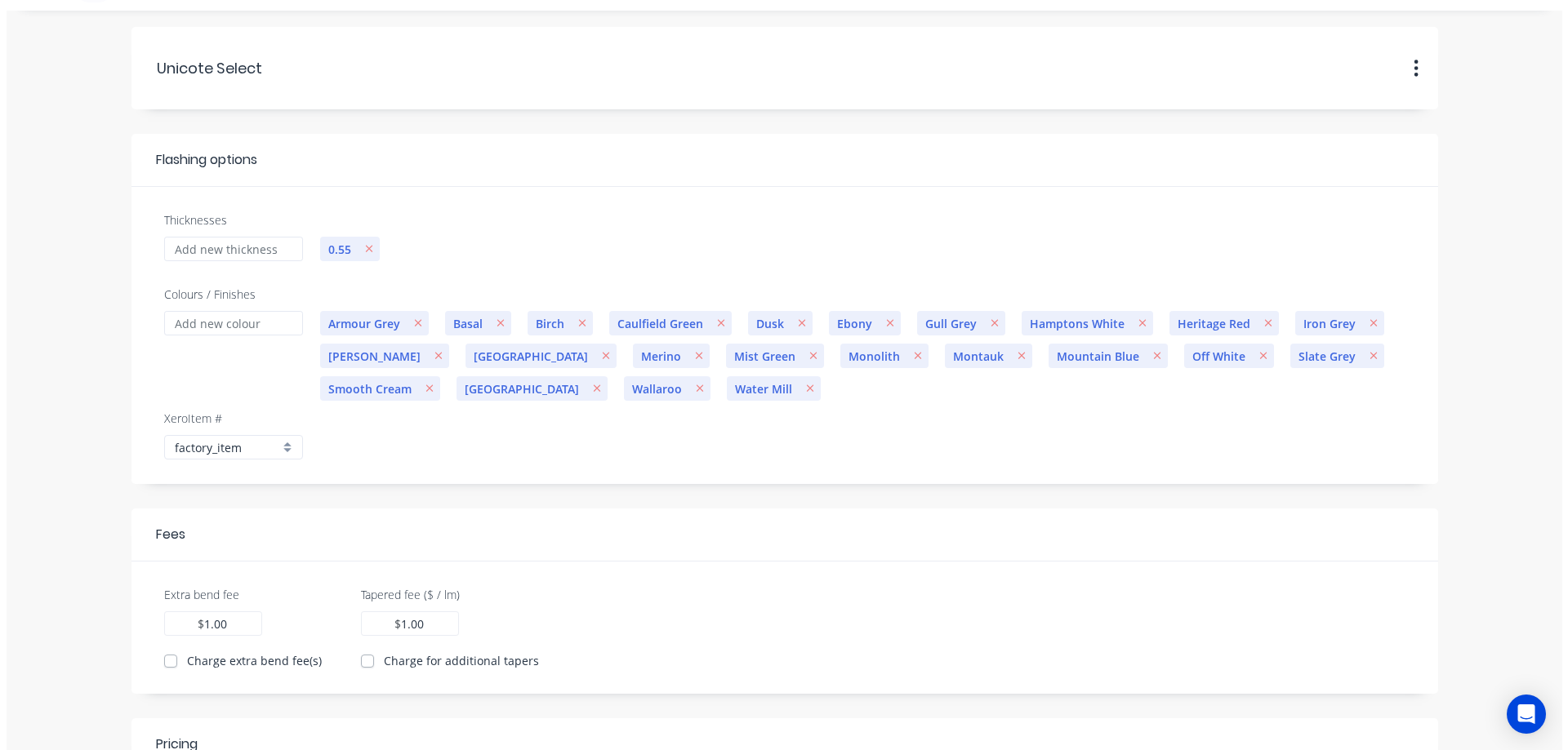
scroll to position [0, 0]
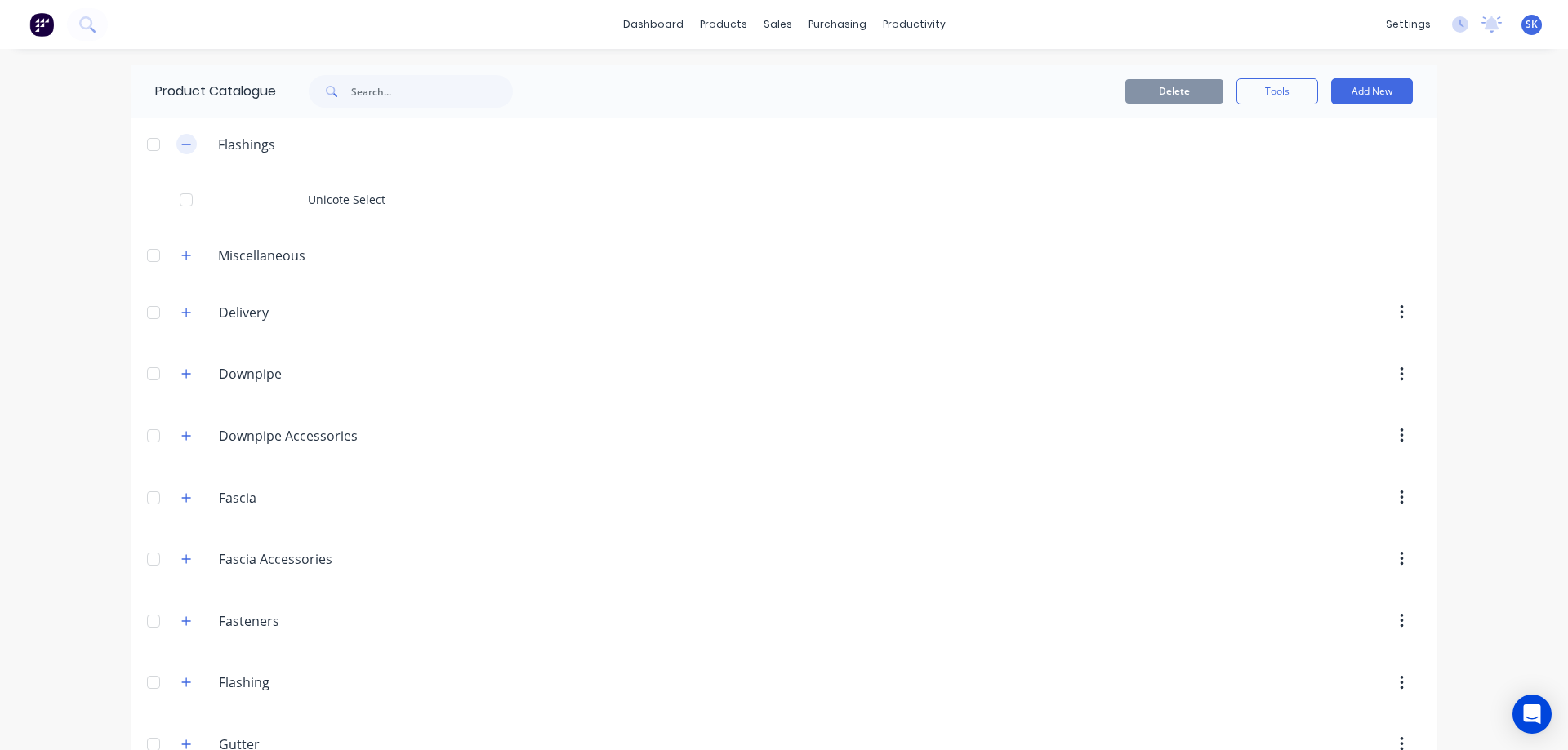
click at [181, 149] on icon "button" at bounding box center [186, 145] width 10 height 12
click at [181, 505] on icon "button" at bounding box center [186, 502] width 10 height 12
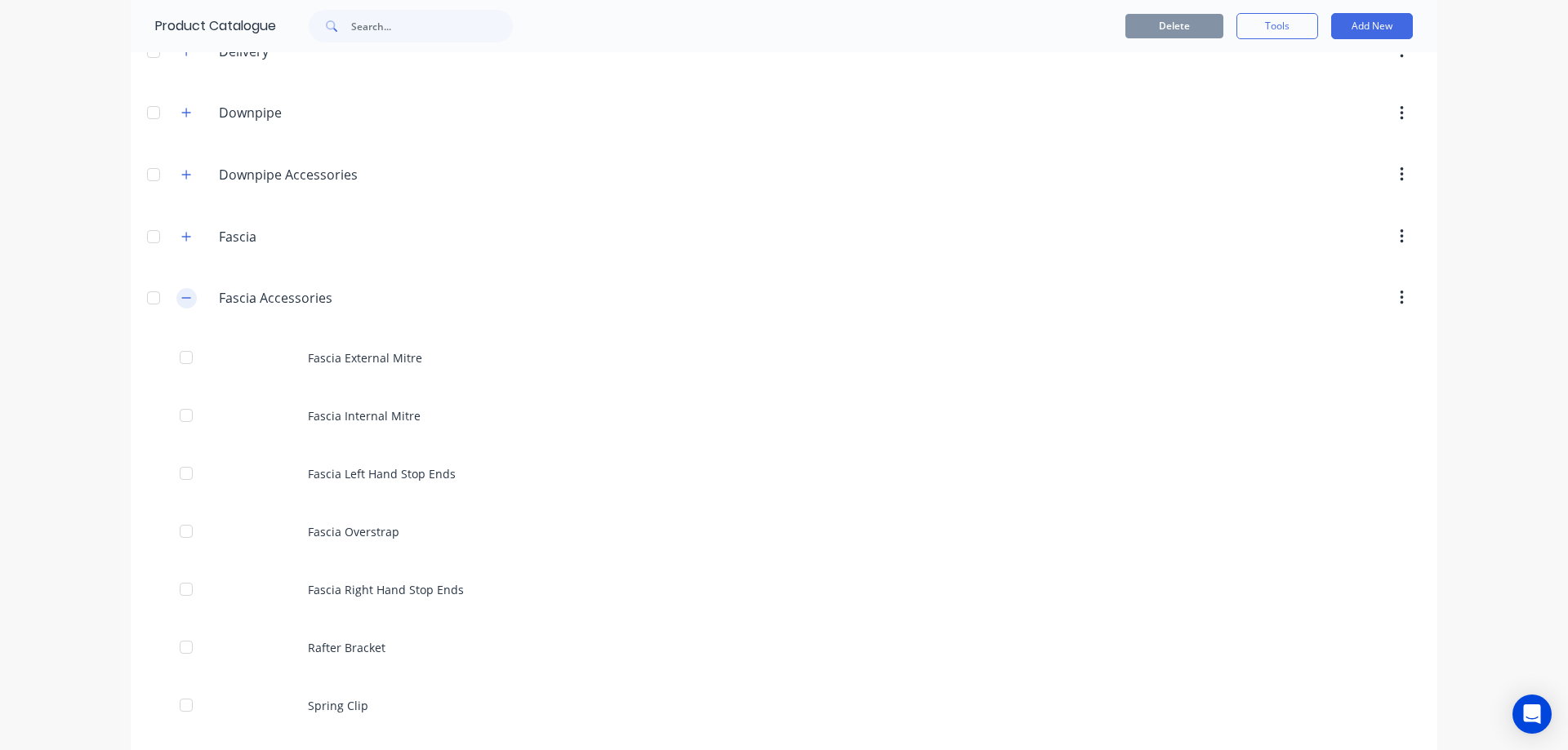
scroll to position [327, 0]
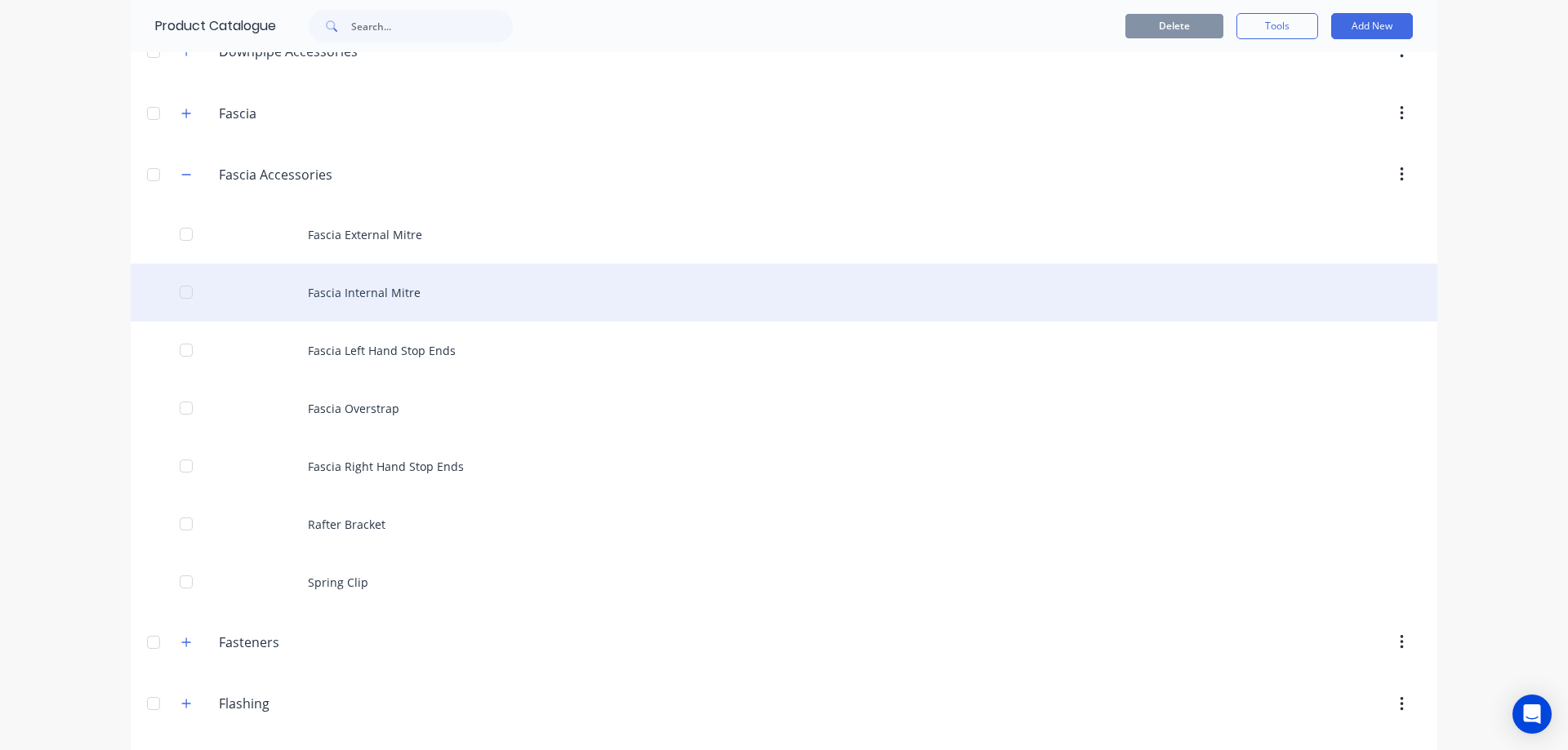
click at [433, 285] on div "Fascia Internal Mitre" at bounding box center [784, 292] width 1306 height 58
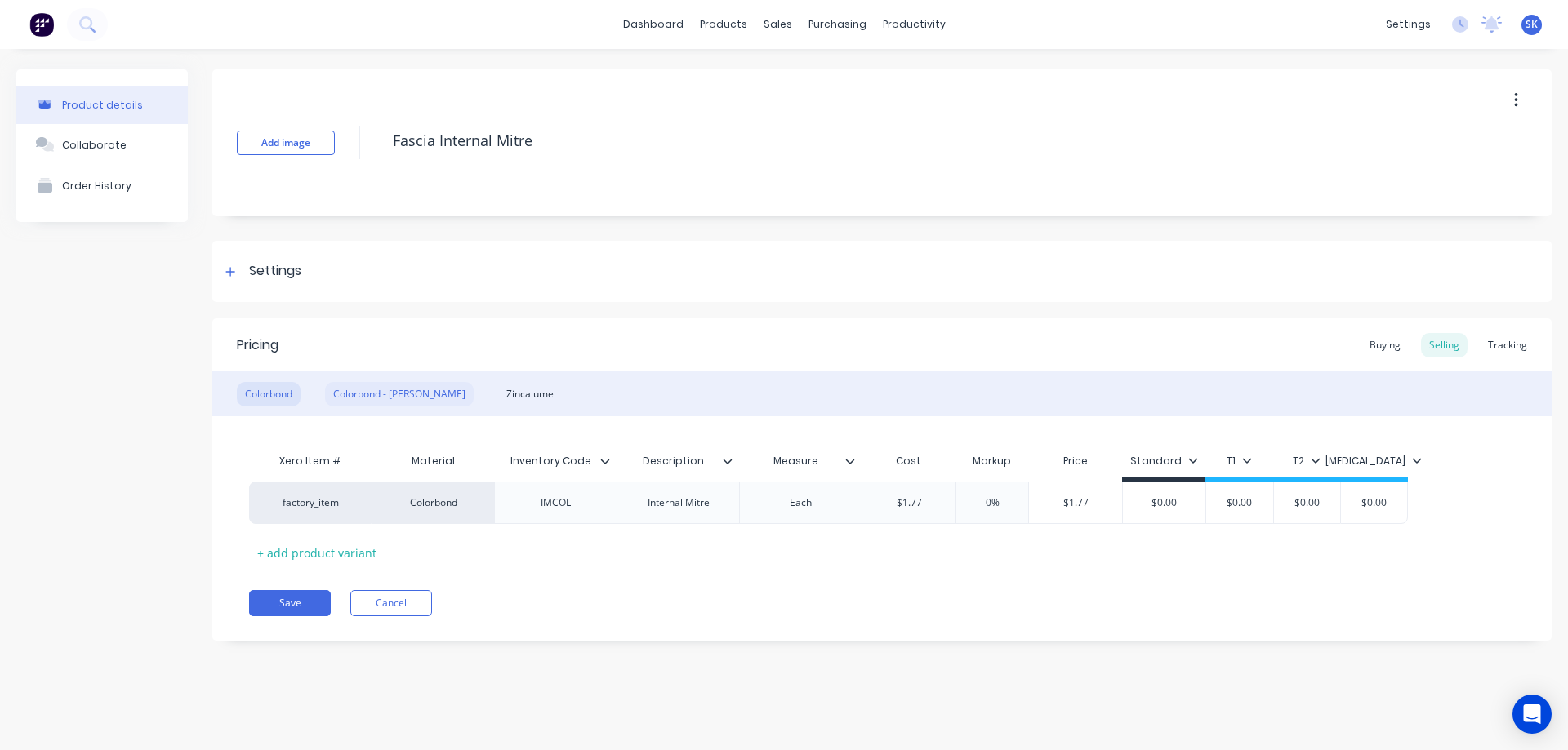
click at [361, 395] on div "Colorbond - [PERSON_NAME]" at bounding box center [399, 394] width 149 height 25
click at [498, 393] on div "Zincalume" at bounding box center [530, 394] width 64 height 25
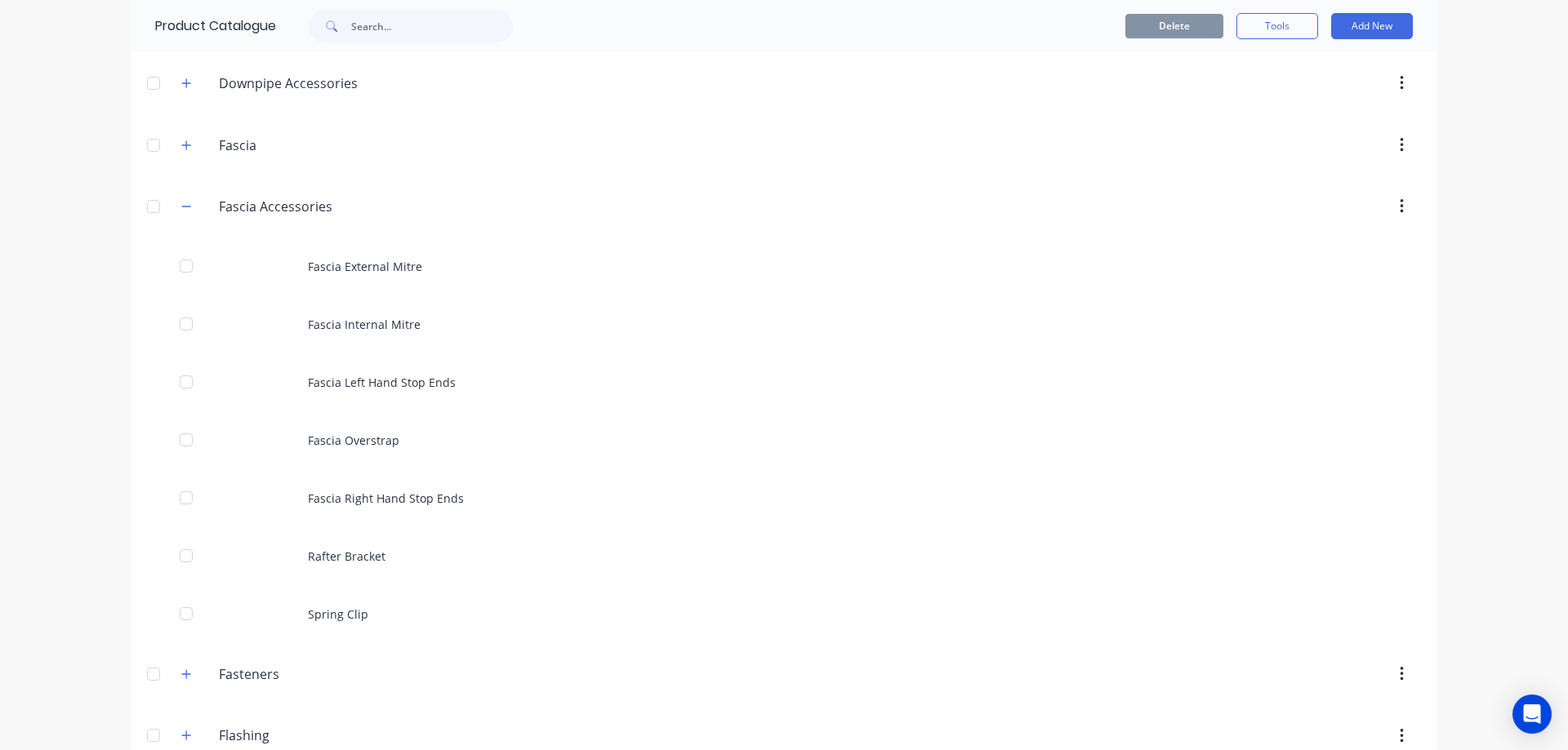
scroll to position [327, 0]
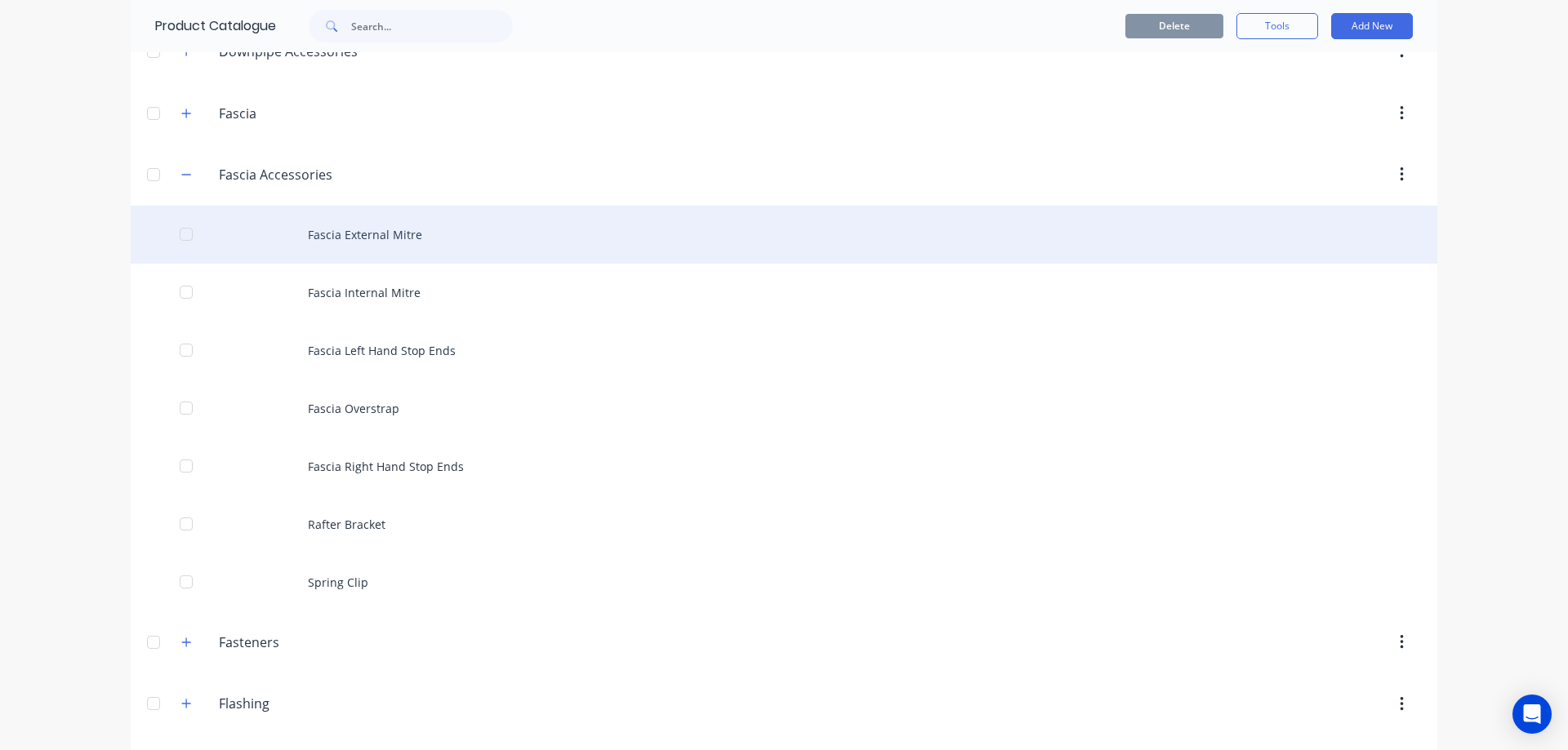
click at [378, 251] on div "Fascia External Mitre" at bounding box center [784, 234] width 1306 height 58
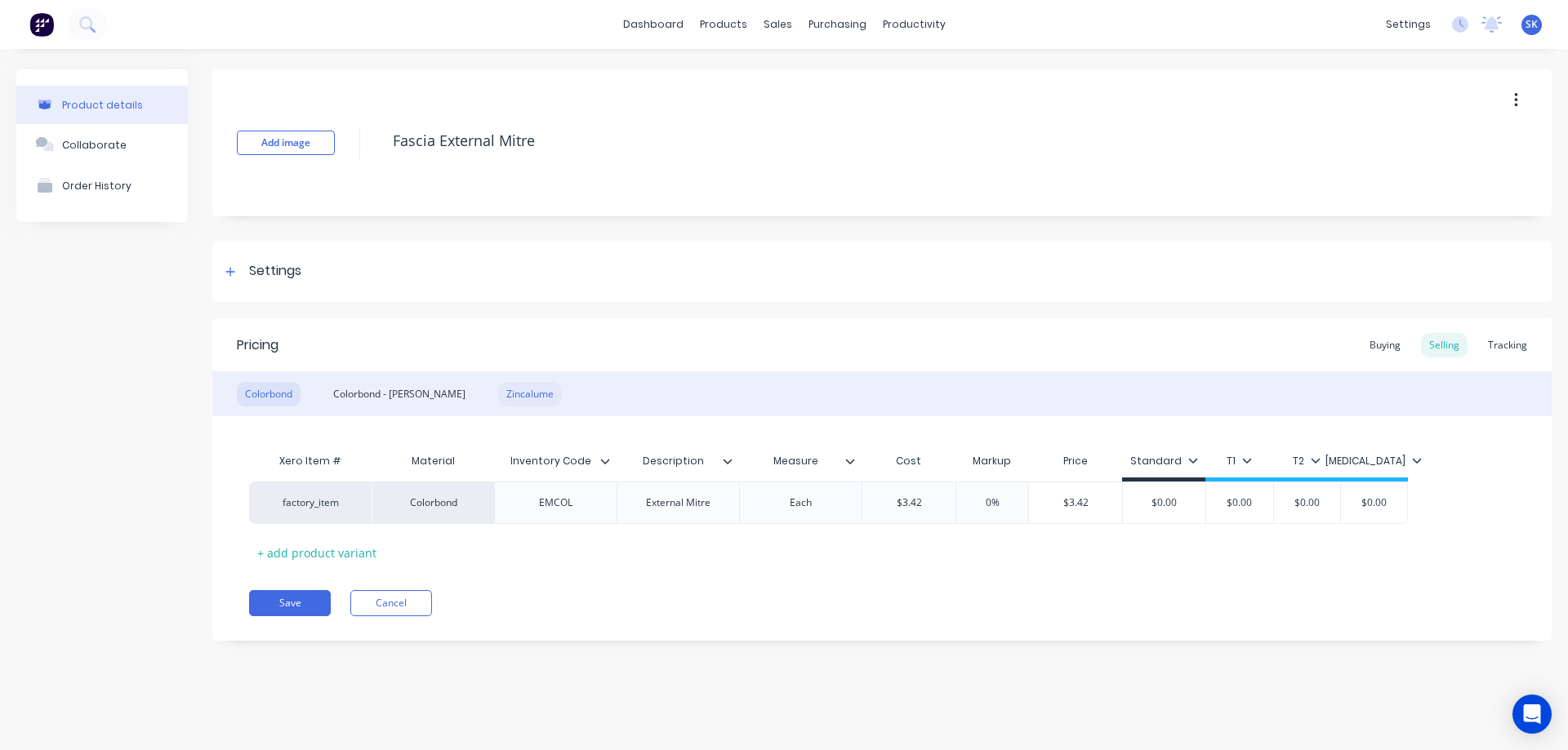
click at [498, 394] on div "Zincalume" at bounding box center [530, 394] width 64 height 25
click at [414, 392] on div "Colorbond - [PERSON_NAME]" at bounding box center [399, 394] width 149 height 25
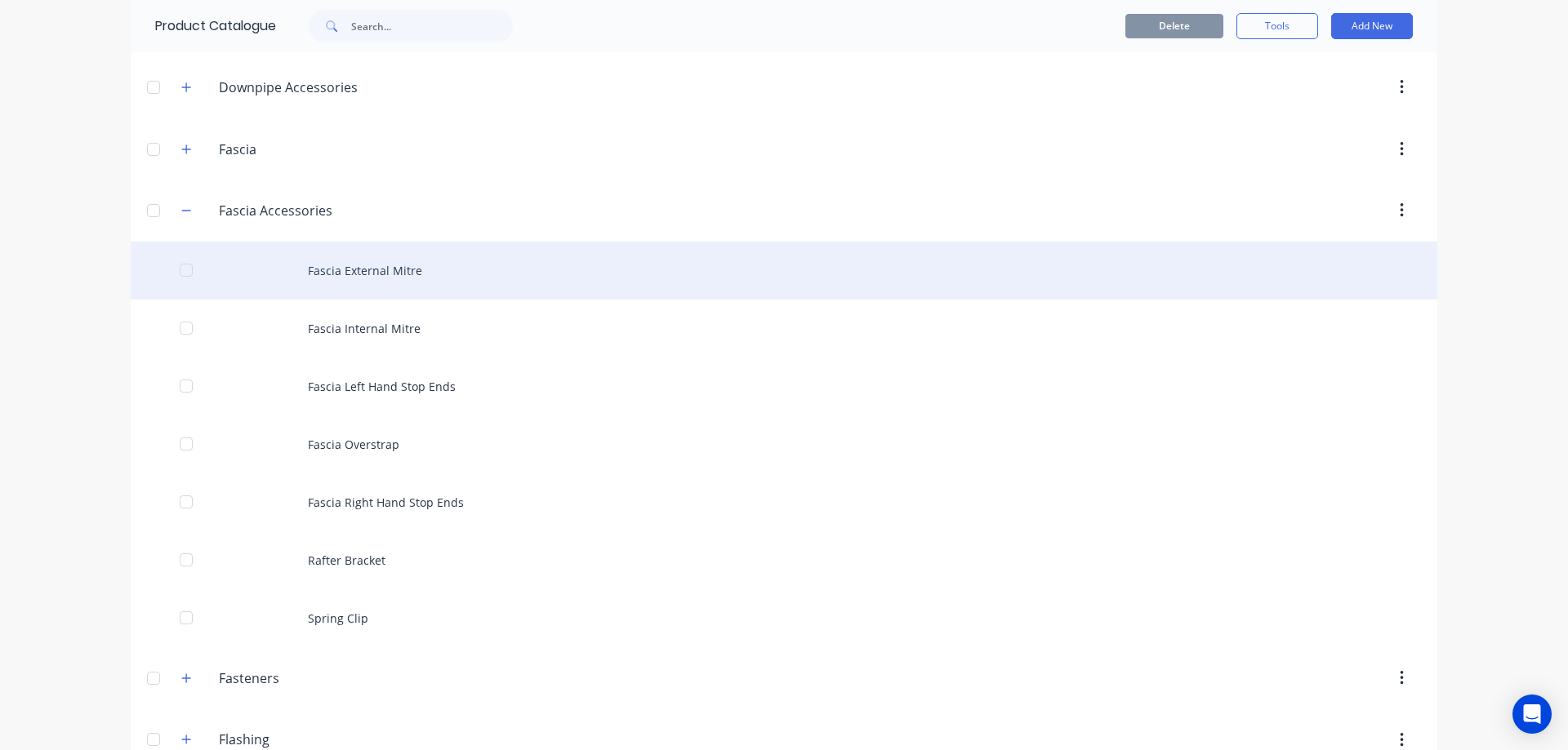
scroll to position [327, 0]
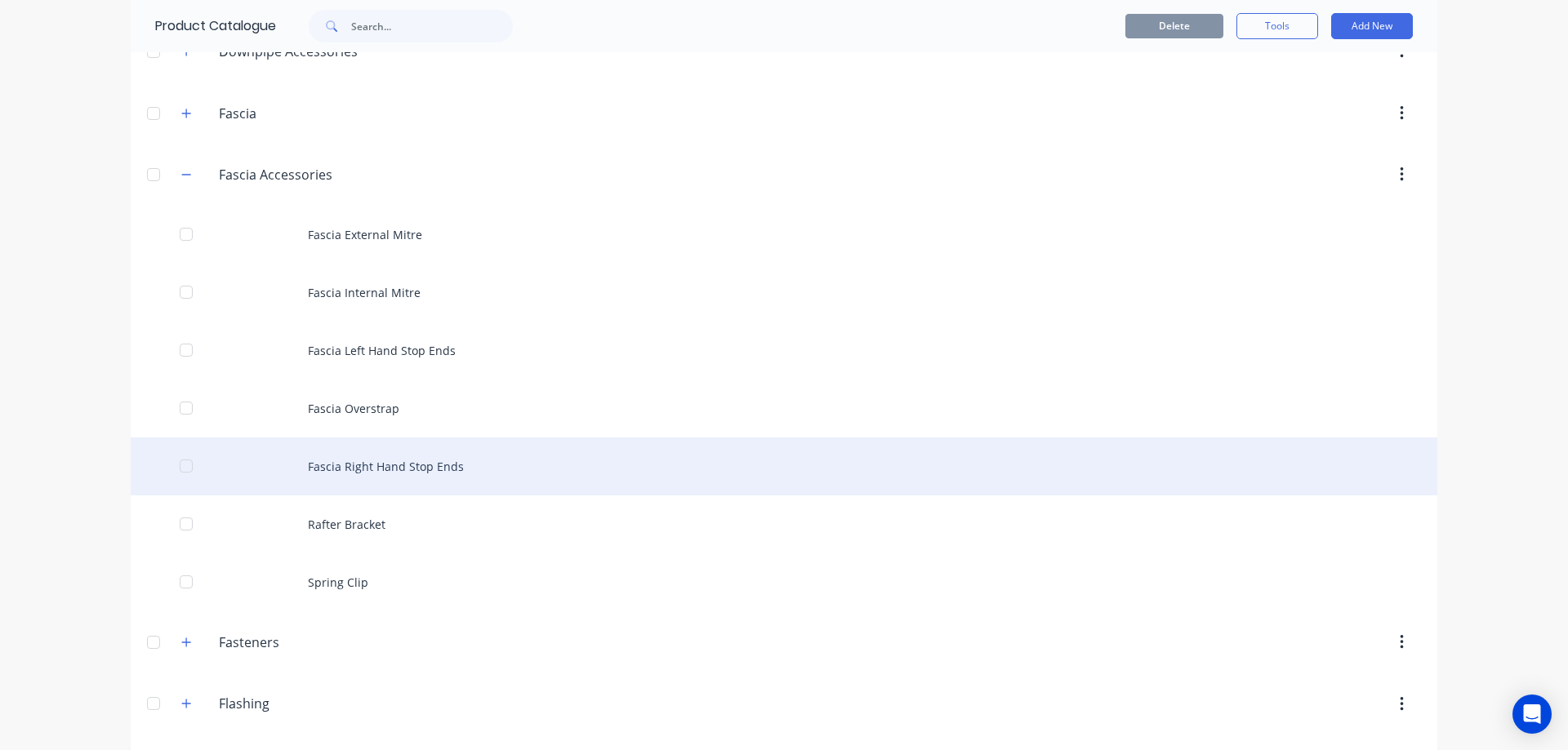
click at [432, 473] on div "Fascia Right Hand Stop Ends" at bounding box center [784, 467] width 1306 height 58
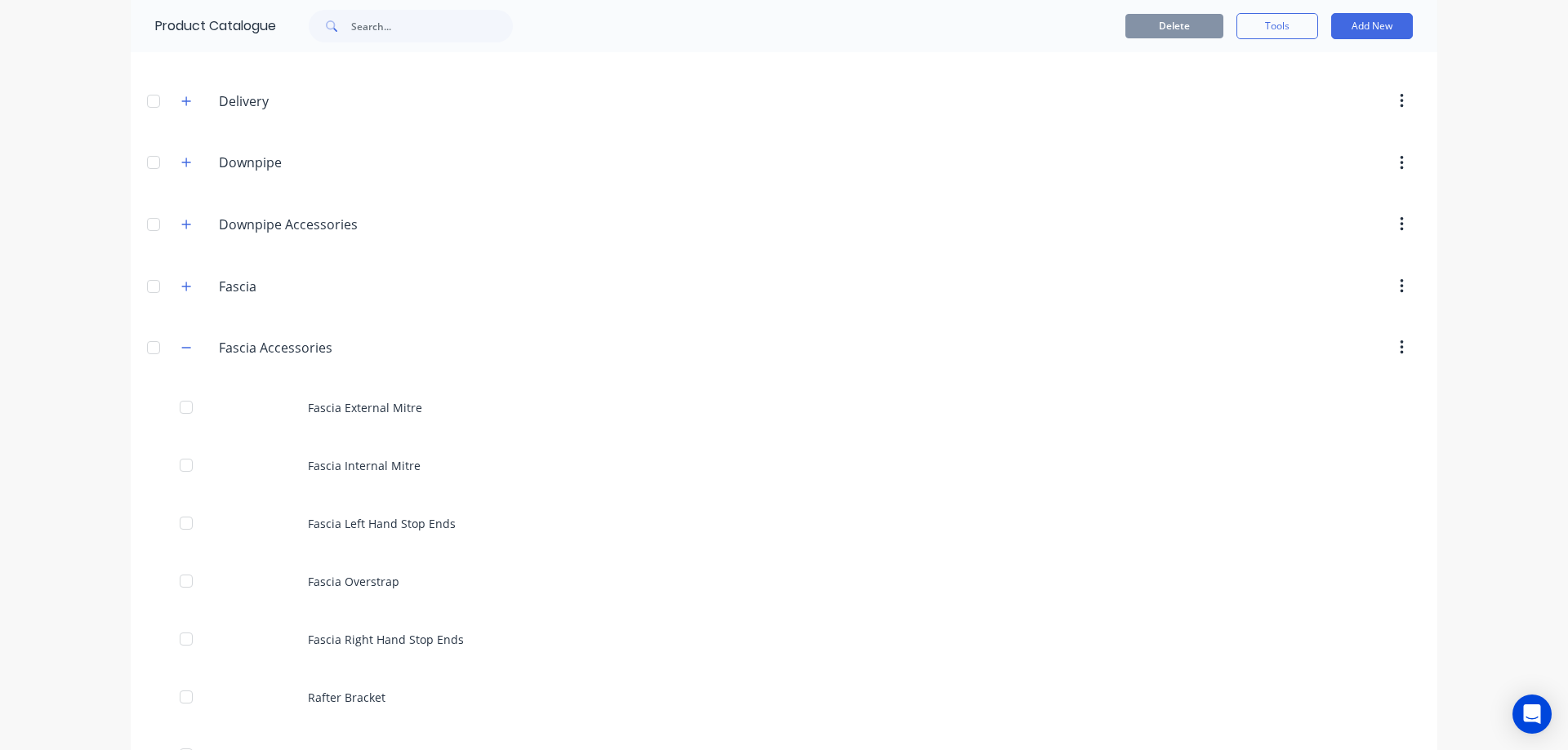
scroll to position [327, 0]
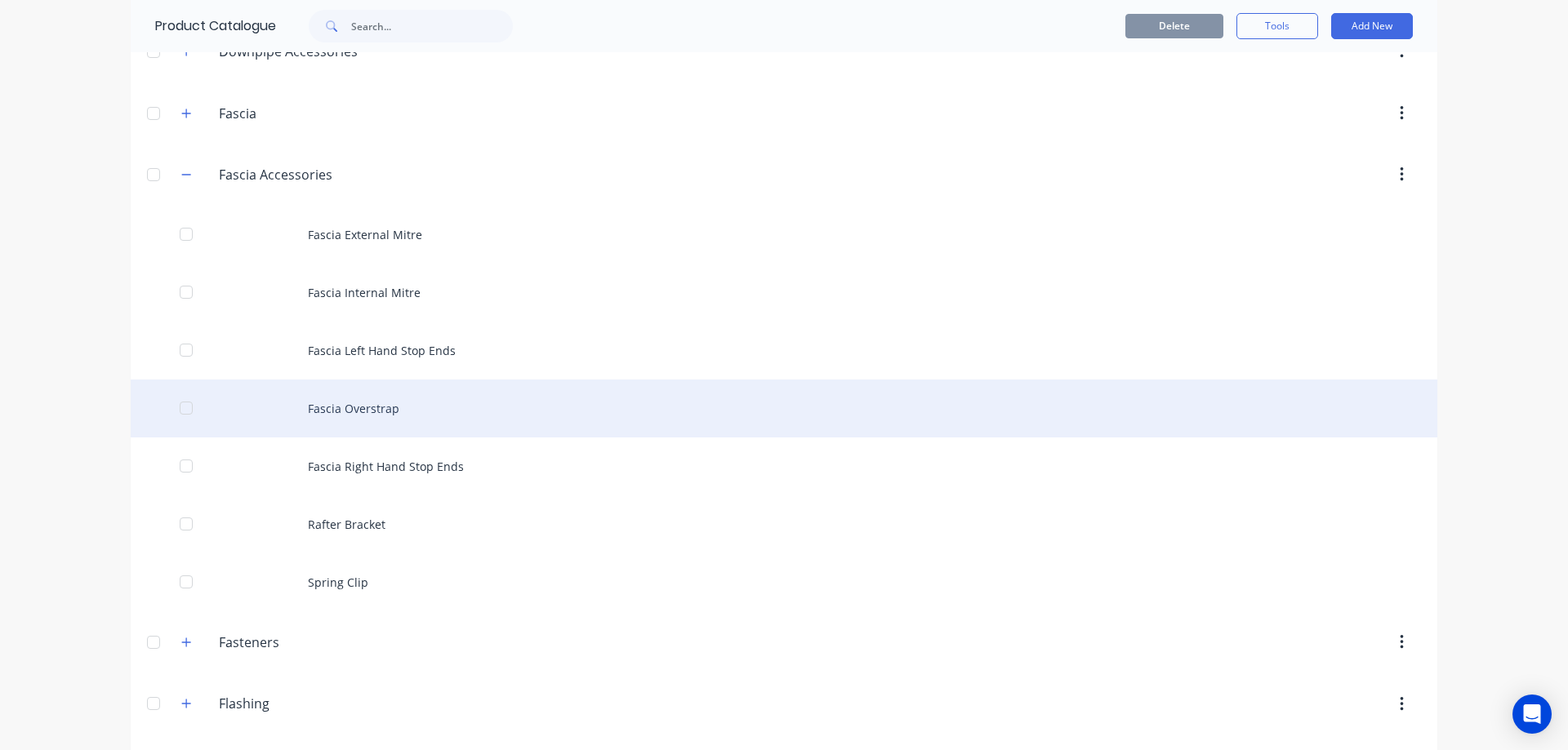
click at [338, 402] on div "Fascia Overstrap" at bounding box center [784, 408] width 1306 height 58
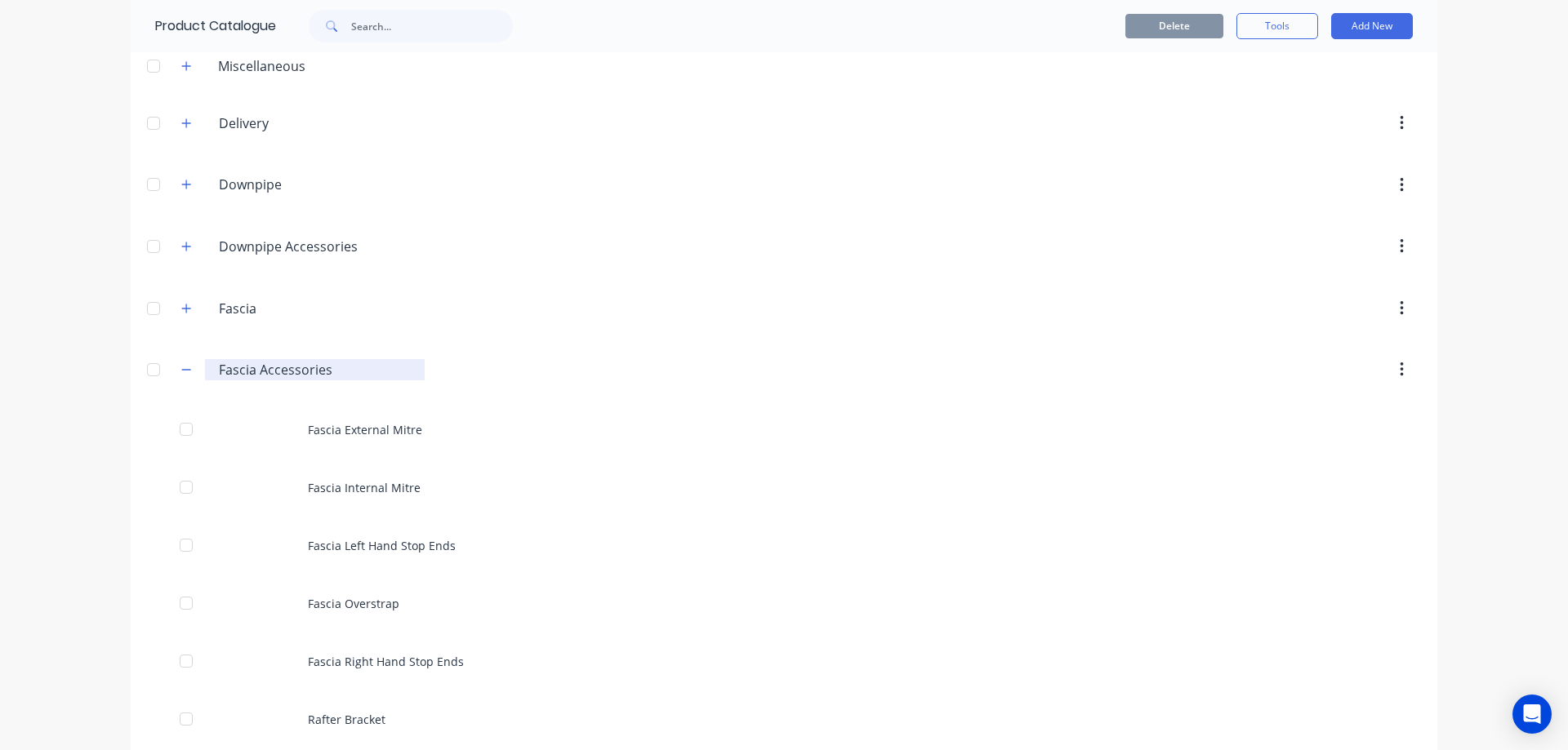
scroll to position [245, 0]
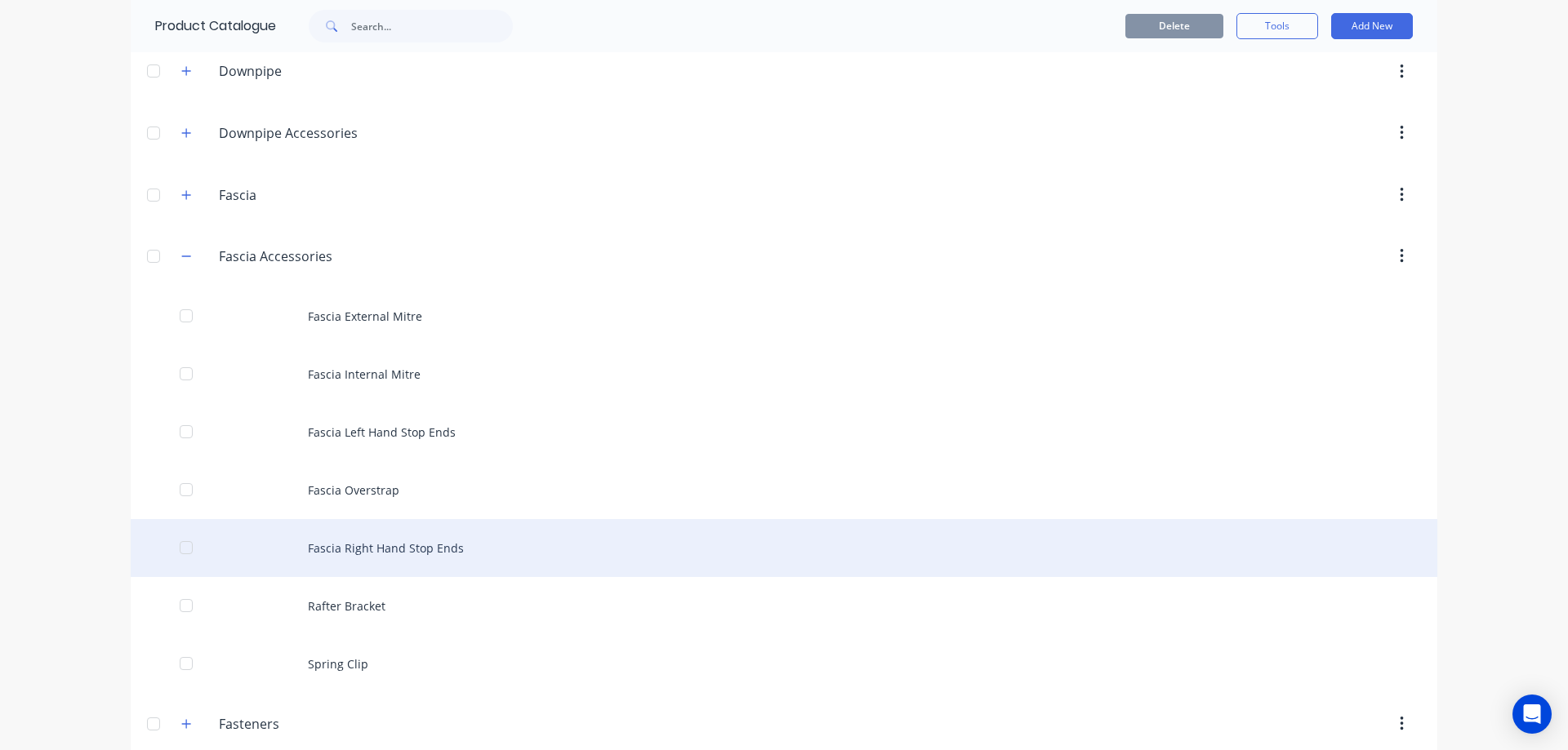
click at [325, 557] on div "Fascia Right Hand Stop Ends" at bounding box center [784, 548] width 1306 height 58
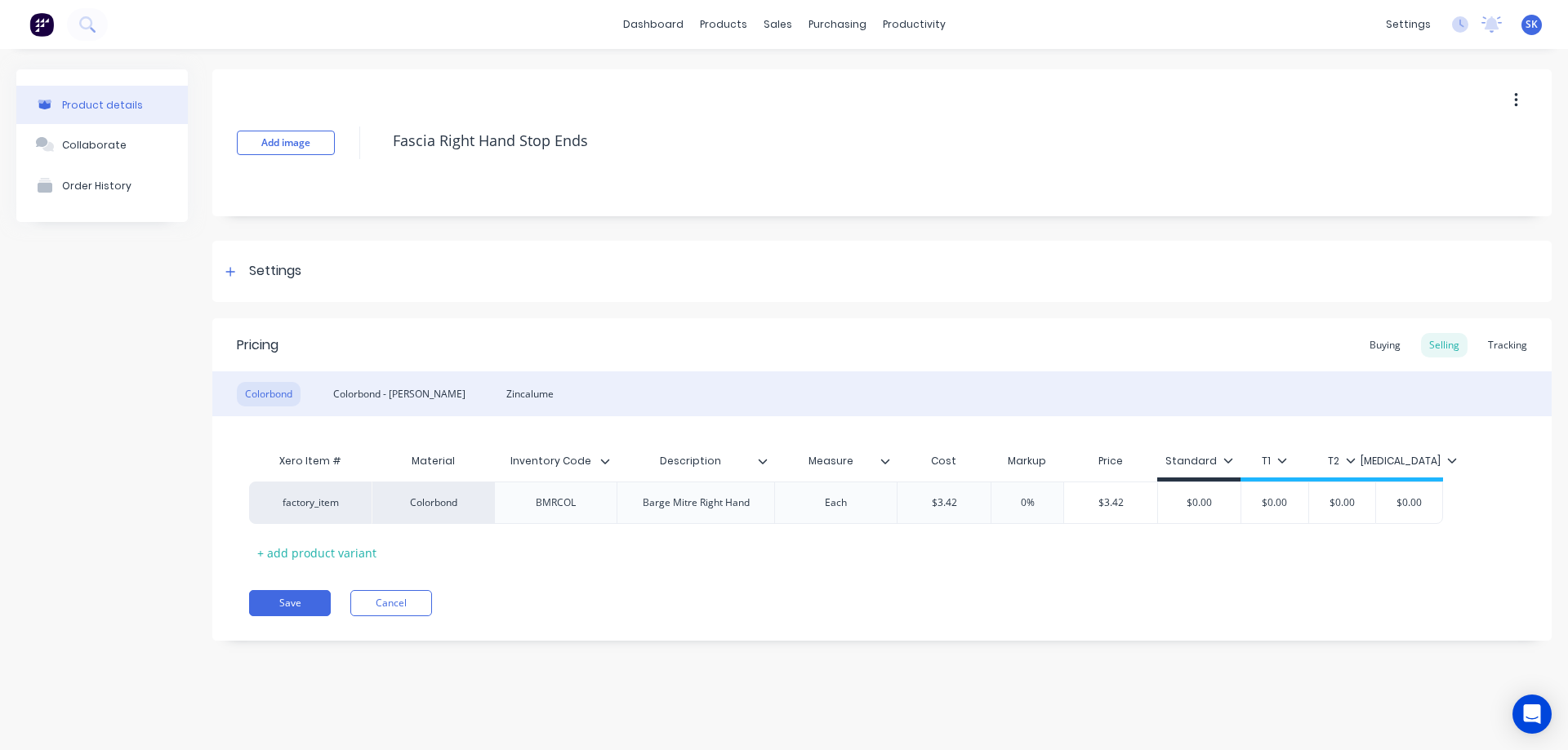
drag, startPoint x: 588, startPoint y: 144, endPoint x: 381, endPoint y: 137, distance: 207.1
click at [381, 137] on div "Add image Fascia Right Hand Stop Ends" at bounding box center [882, 143] width 1339 height 147
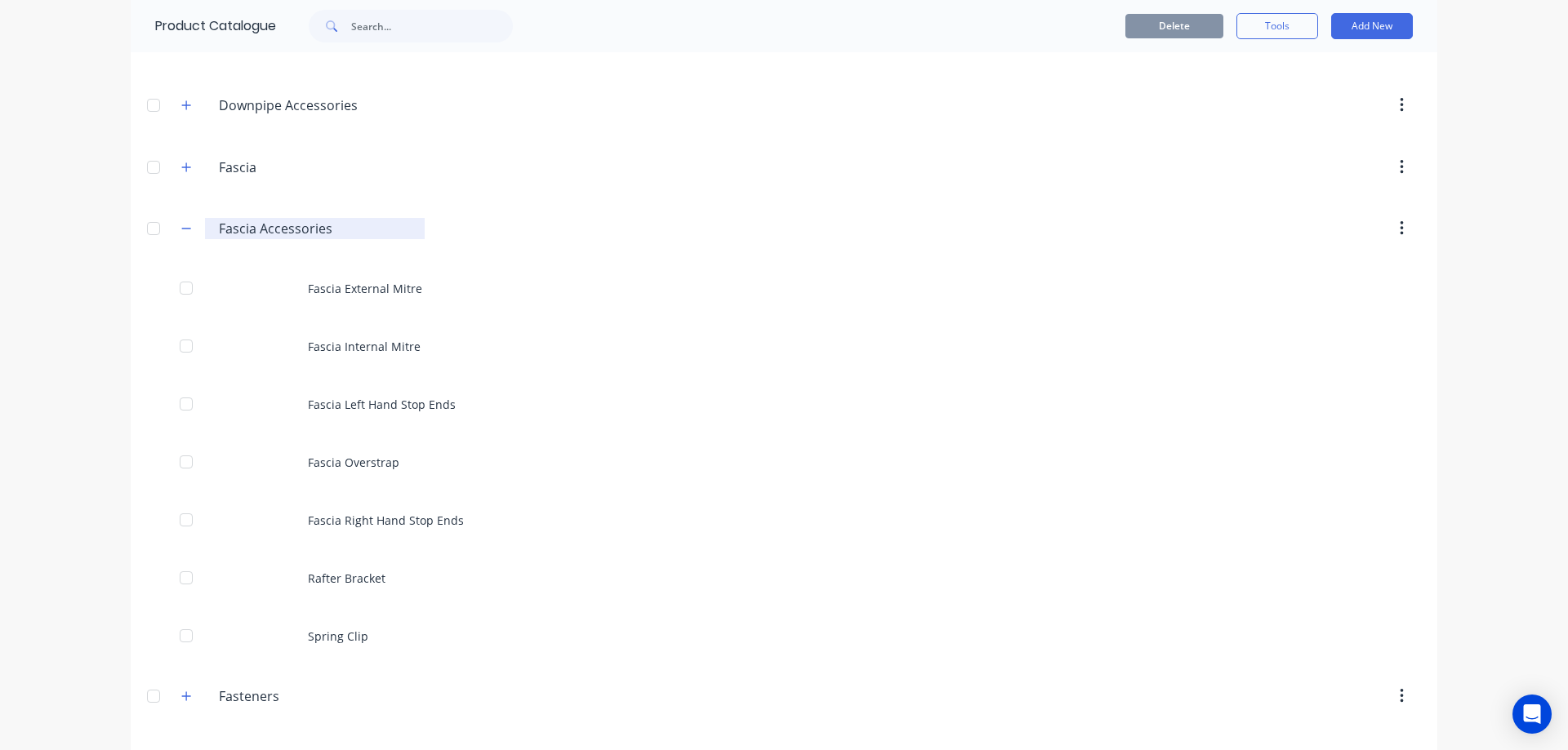
scroll to position [408, 0]
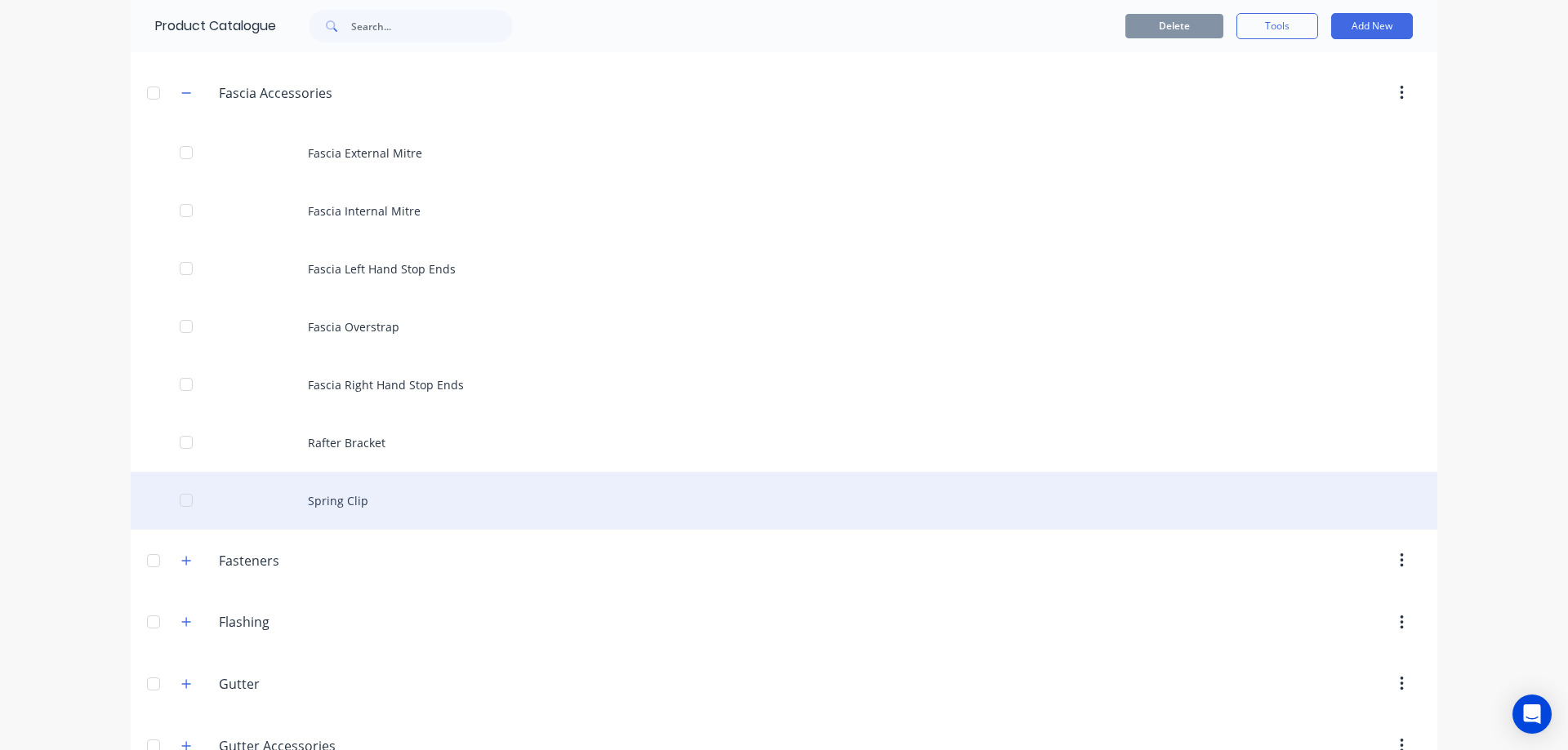
click at [336, 510] on div "Spring Clip" at bounding box center [784, 500] width 1306 height 58
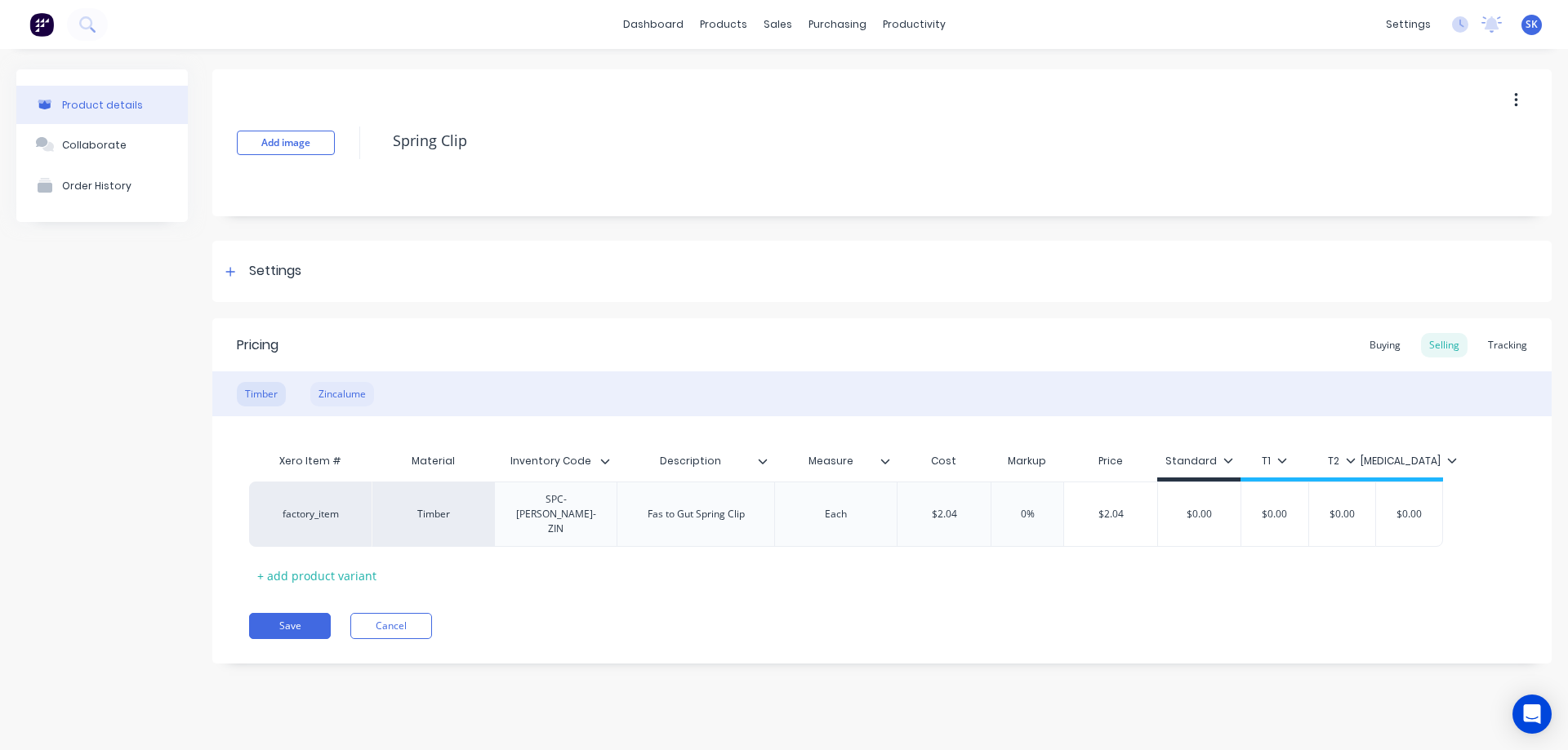
click at [343, 391] on div "Zincalume" at bounding box center [342, 394] width 64 height 25
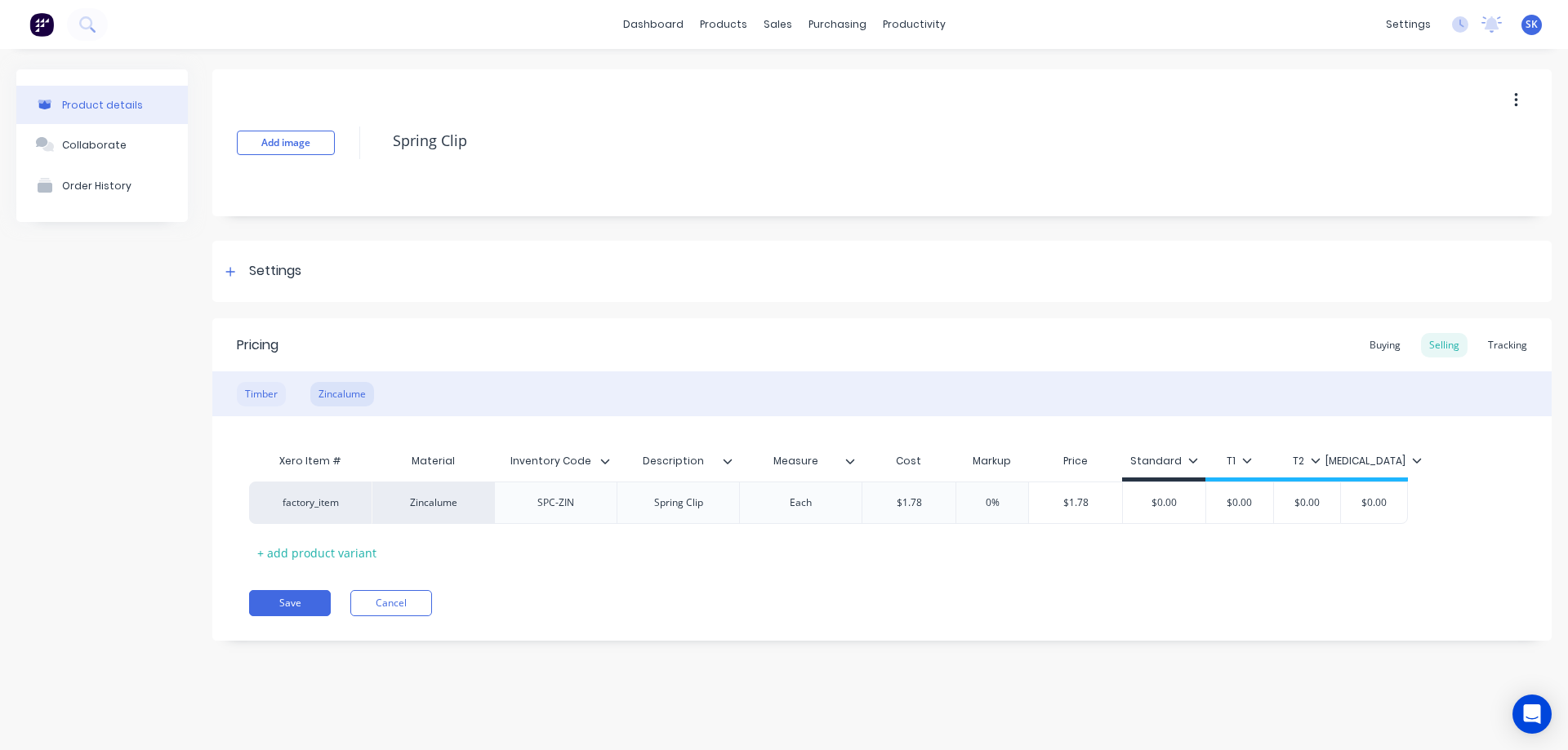
click at [249, 393] on div "Timber" at bounding box center [262, 394] width 49 height 25
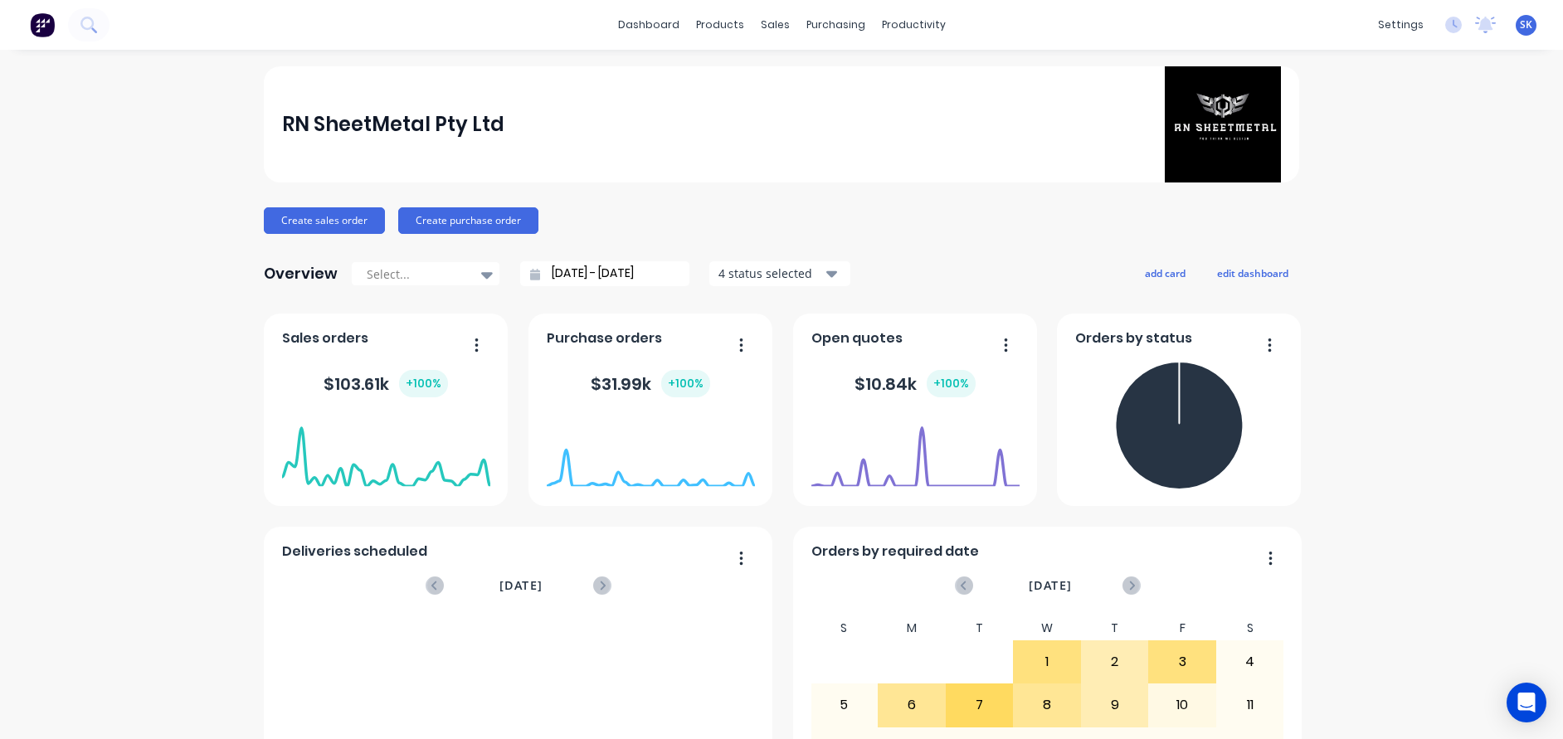
drag, startPoint x: 1088, startPoint y: 7, endPoint x: 1054, endPoint y: 71, distance: 73.5
click at [1054, 71] on div "RN SheetMetal Pty Ltd" at bounding box center [782, 124] width 1000 height 116
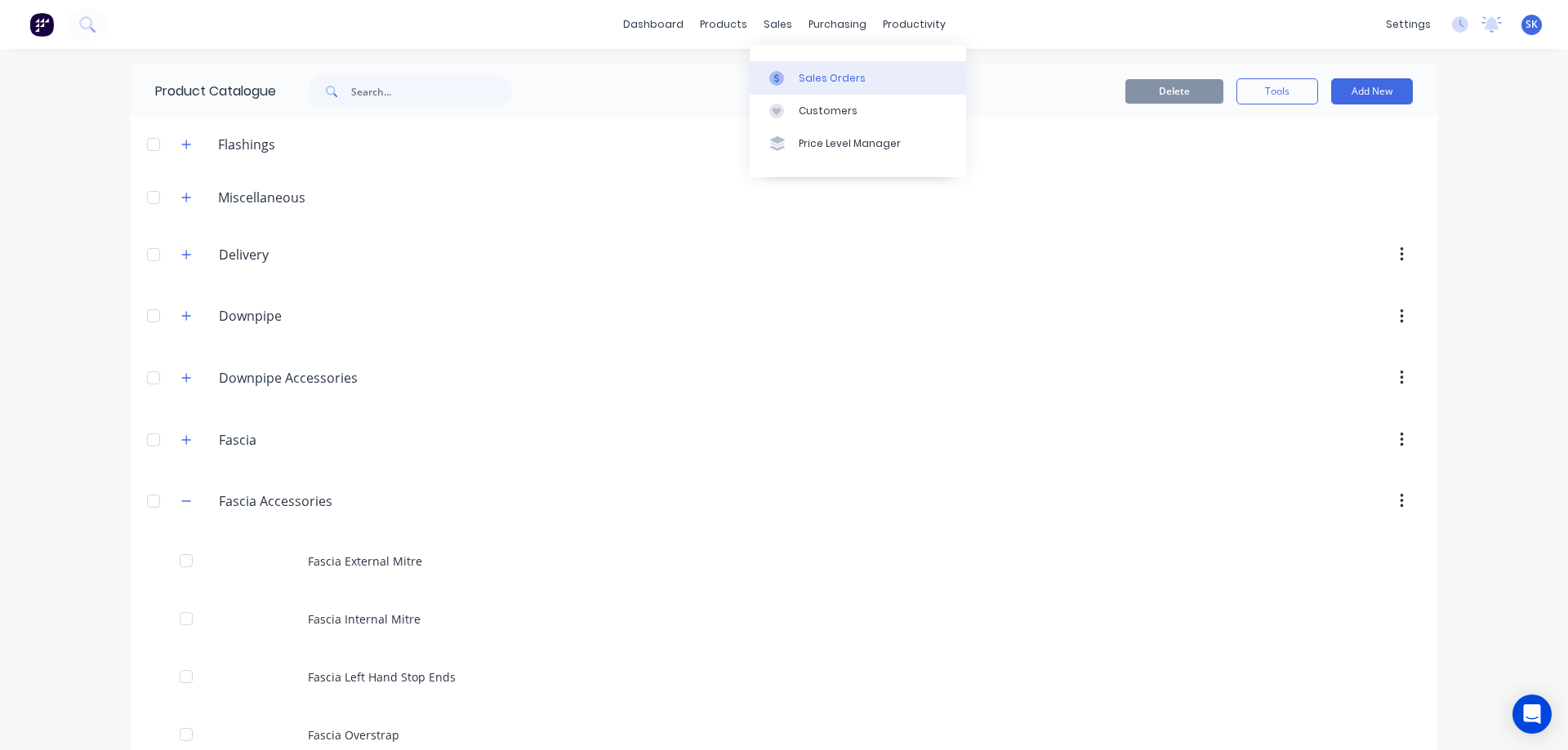
click at [805, 82] on div "Sales Orders" at bounding box center [832, 78] width 67 height 15
